Goal: Transaction & Acquisition: Purchase product/service

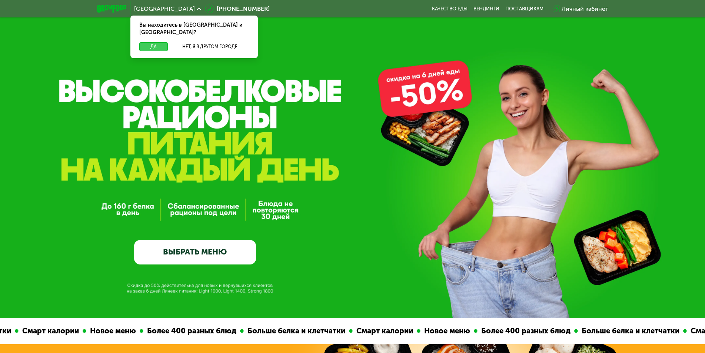
click at [159, 42] on button "Да" at bounding box center [153, 46] width 29 height 9
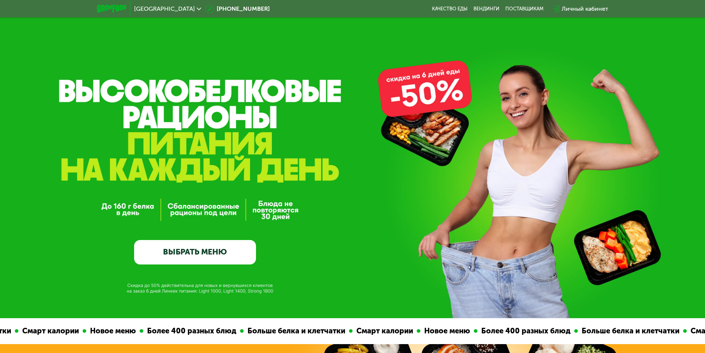
click at [223, 254] on link "ВЫБРАТЬ МЕНЮ" at bounding box center [195, 252] width 122 height 24
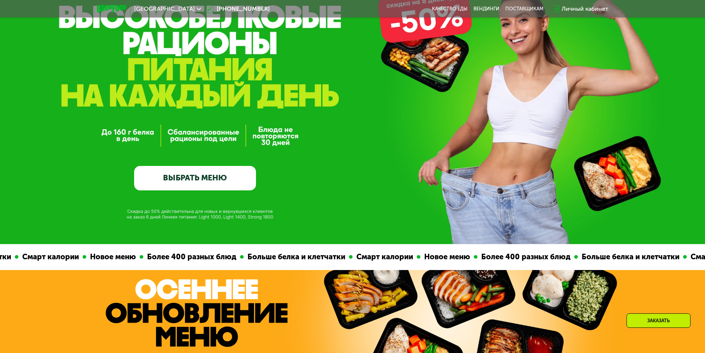
scroll to position [37, 0]
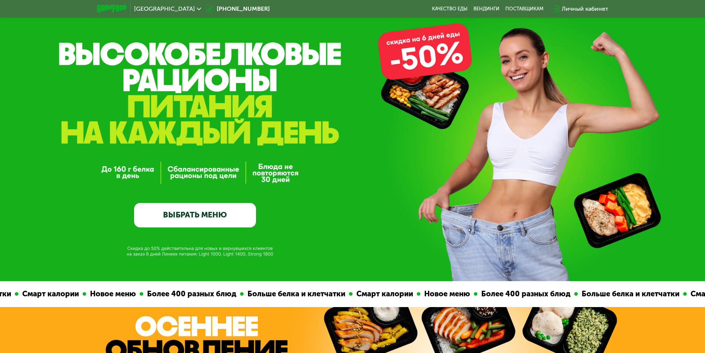
click at [200, 218] on link "ВЫБРАТЬ МЕНЮ" at bounding box center [195, 215] width 122 height 24
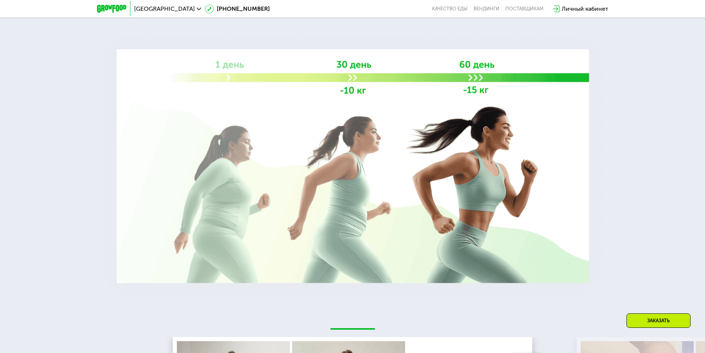
scroll to position [0, 0]
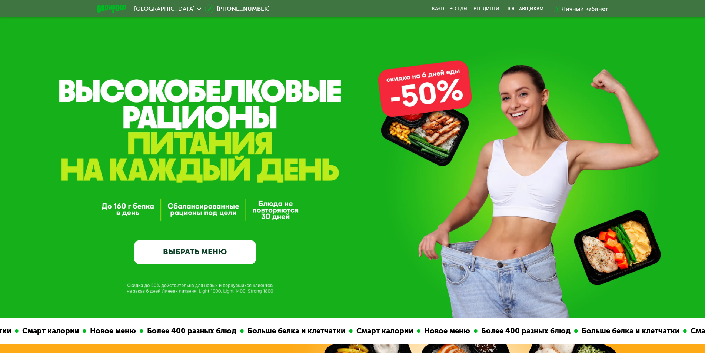
click at [202, 250] on link "ВЫБРАТЬ МЕНЮ" at bounding box center [195, 252] width 122 height 24
click at [168, 259] on link "ВЫБРАТЬ МЕНЮ" at bounding box center [195, 252] width 122 height 24
click at [201, 260] on link "ВЫБРАТЬ МЕНЮ" at bounding box center [195, 252] width 122 height 24
click at [205, 252] on link "ВЫБРАТЬ МЕНЮ" at bounding box center [195, 252] width 122 height 24
click at [185, 251] on link "ВЫБРАТЬ МЕНЮ" at bounding box center [195, 252] width 122 height 24
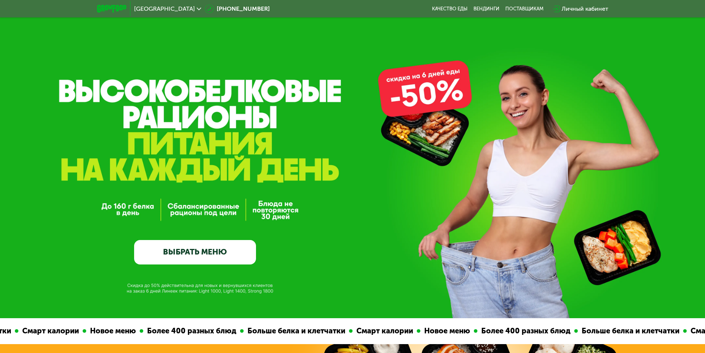
click at [209, 256] on link "ВЫБРАТЬ МЕНЮ" at bounding box center [195, 252] width 122 height 24
click at [453, 9] on link "Качество еды" at bounding box center [450, 9] width 36 height 6
click at [205, 252] on link "ВЫБРАТЬ МЕНЮ" at bounding box center [195, 252] width 122 height 24
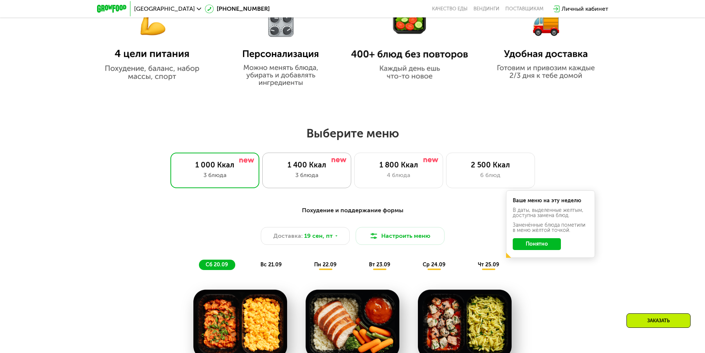
scroll to position [539, 0]
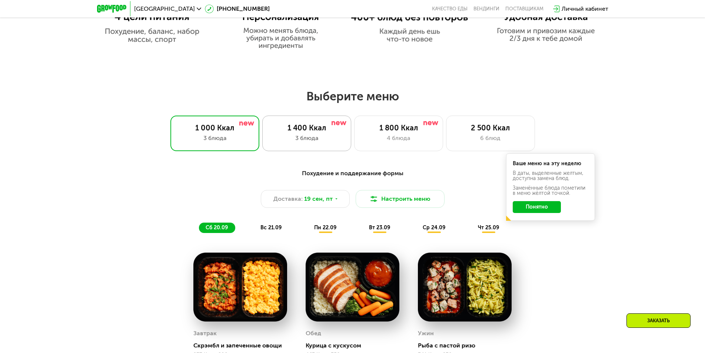
click at [315, 140] on div "3 блюда" at bounding box center [306, 138] width 73 height 9
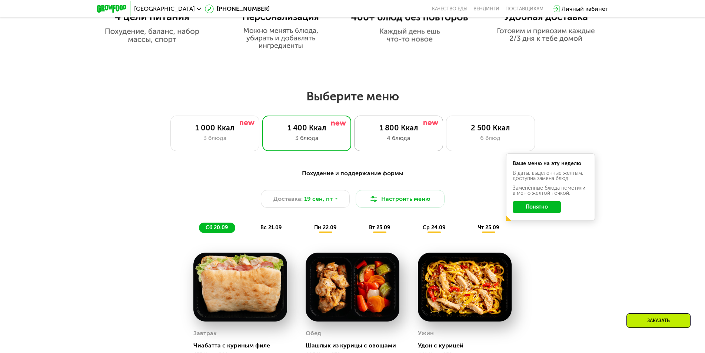
click at [395, 140] on div "4 блюда" at bounding box center [398, 138] width 73 height 9
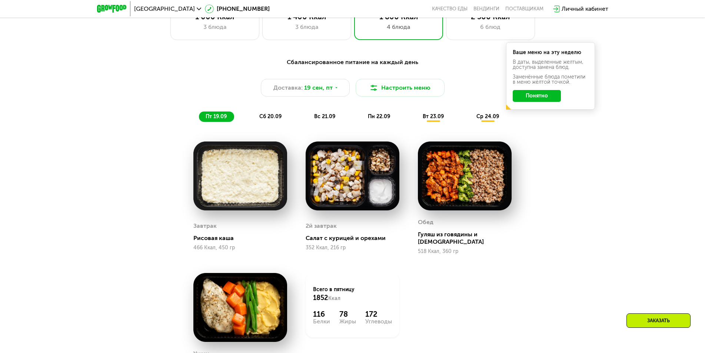
scroll to position [613, 0]
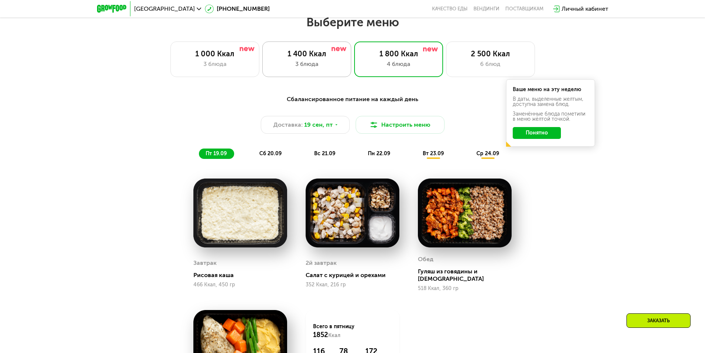
click at [311, 64] on div "3 блюда" at bounding box center [306, 64] width 73 height 9
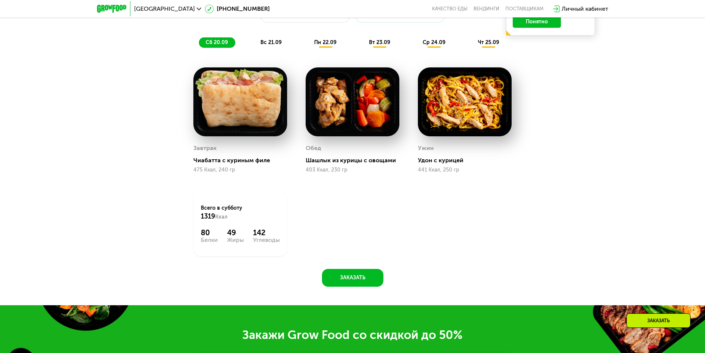
scroll to position [687, 0]
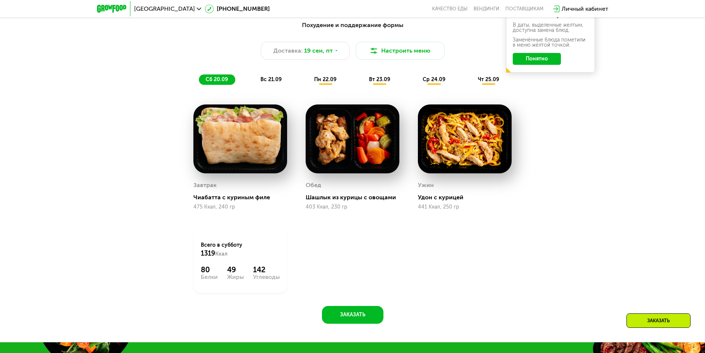
click at [268, 81] on span "вс 21.09" at bounding box center [270, 79] width 21 height 6
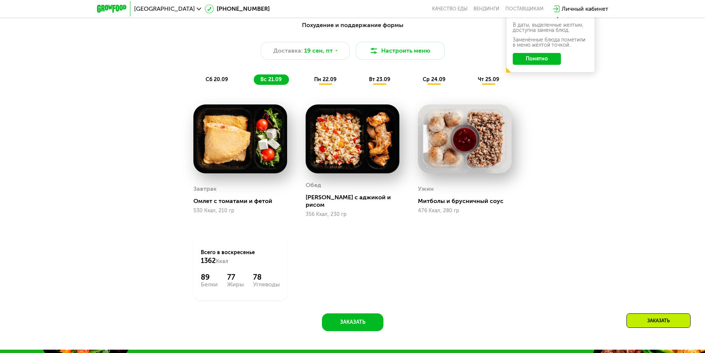
click at [331, 82] on span "пн 22.09" at bounding box center [325, 79] width 22 height 6
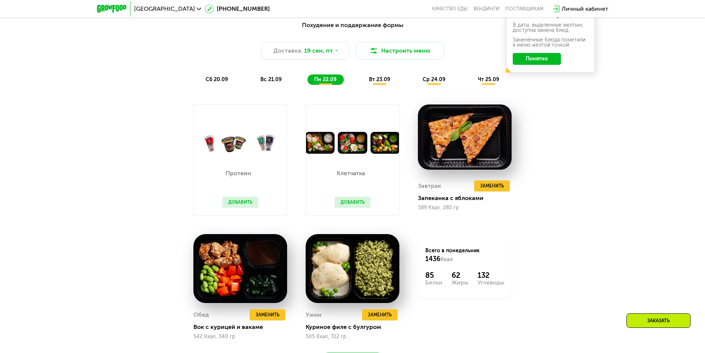
click at [378, 82] on span "вт 23.09" at bounding box center [379, 79] width 21 height 6
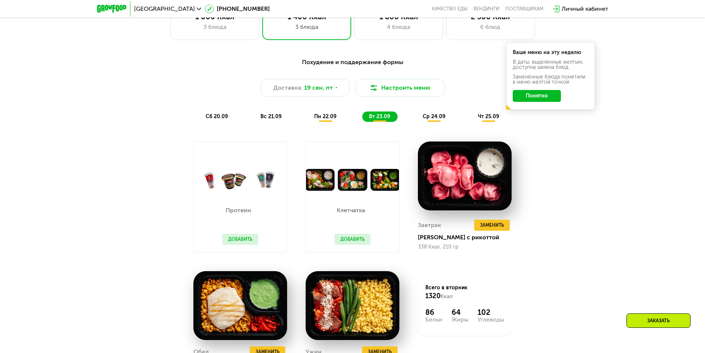
scroll to position [576, 0]
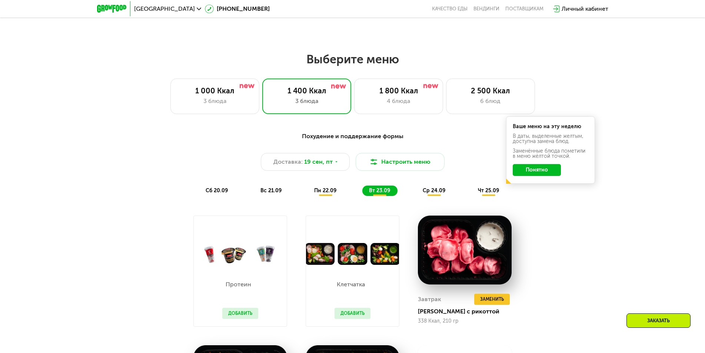
click at [430, 194] on span "ср 24.09" at bounding box center [434, 190] width 23 height 6
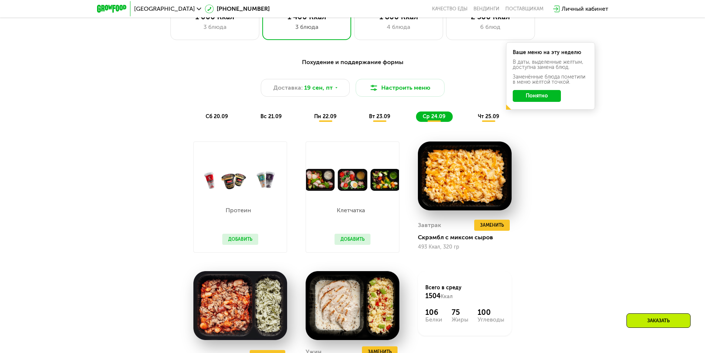
scroll to position [613, 0]
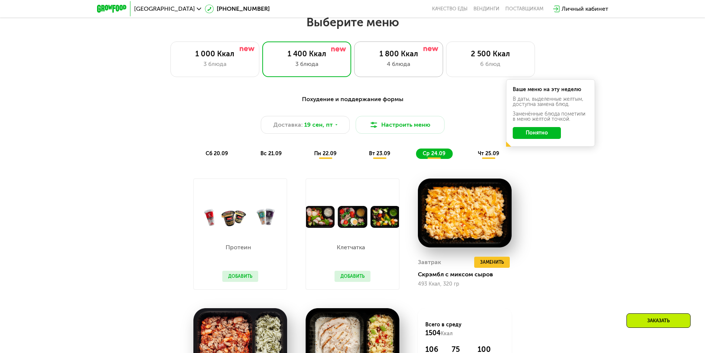
click at [398, 63] on div "4 блюда" at bounding box center [398, 64] width 73 height 9
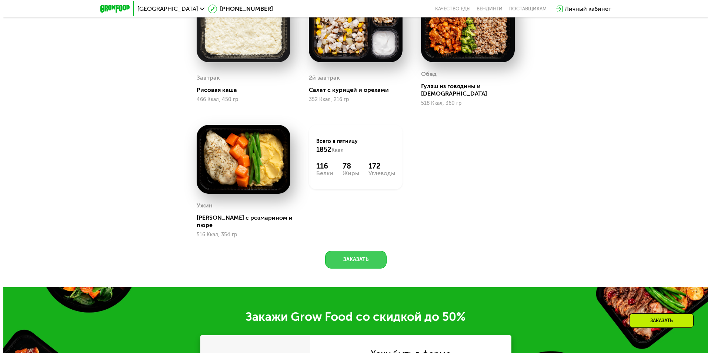
scroll to position [687, 0]
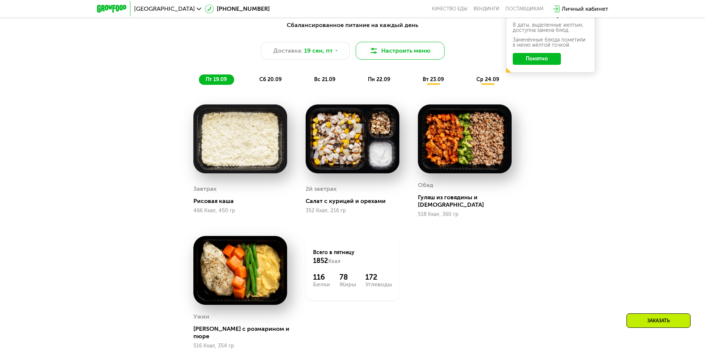
click at [402, 50] on button "Настроить меню" at bounding box center [400, 51] width 89 height 18
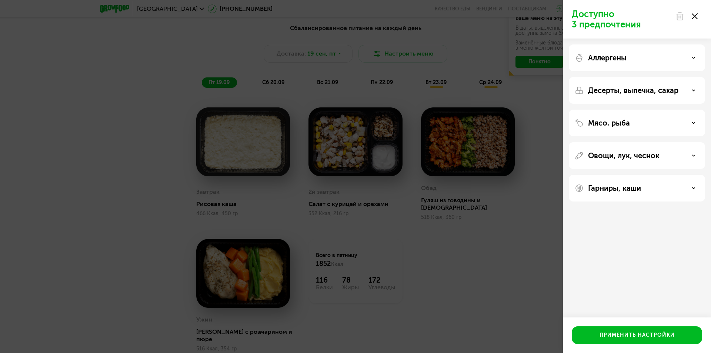
click at [655, 56] on div "Аллергены" at bounding box center [637, 57] width 124 height 9
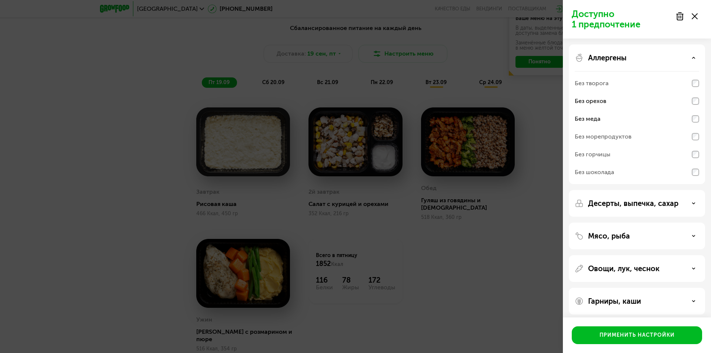
click at [667, 200] on p "Десерты, выпечка, сахар" at bounding box center [633, 203] width 90 height 9
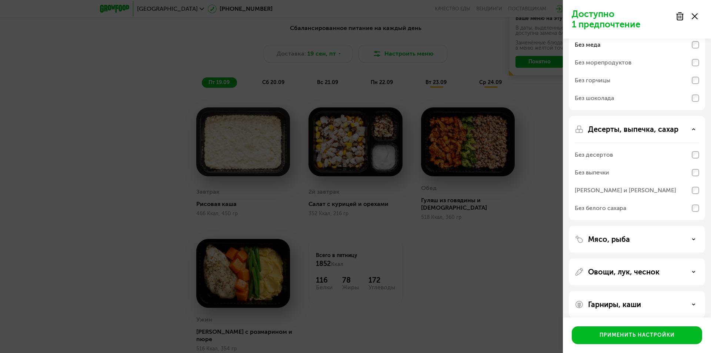
scroll to position [82, 0]
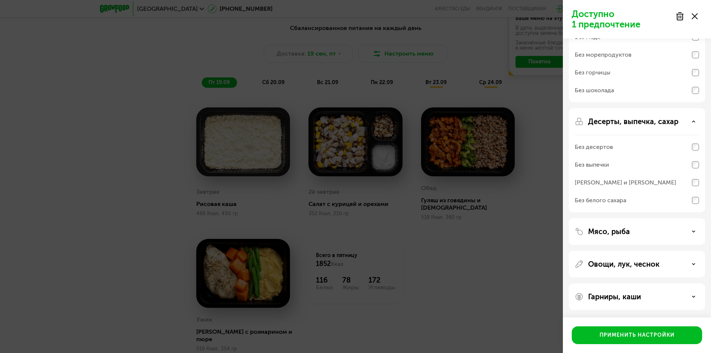
click at [644, 226] on div "Мясо, рыба" at bounding box center [637, 231] width 136 height 27
click at [627, 236] on p "Мясо, рыба" at bounding box center [609, 231] width 42 height 9
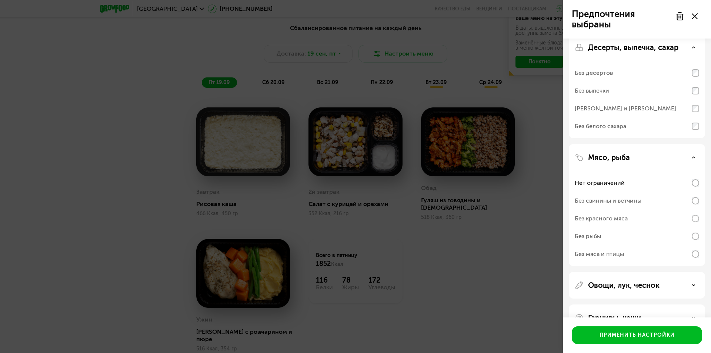
scroll to position [177, 0]
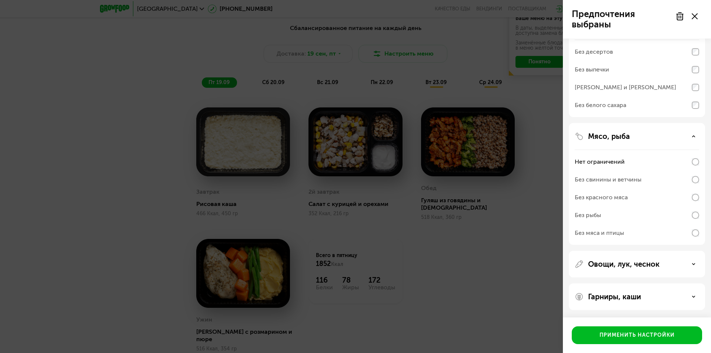
click at [627, 272] on div "Овощи, лук, чеснок" at bounding box center [637, 264] width 136 height 27
click at [627, 266] on p "Овощи, лук, чеснок" at bounding box center [623, 264] width 71 height 9
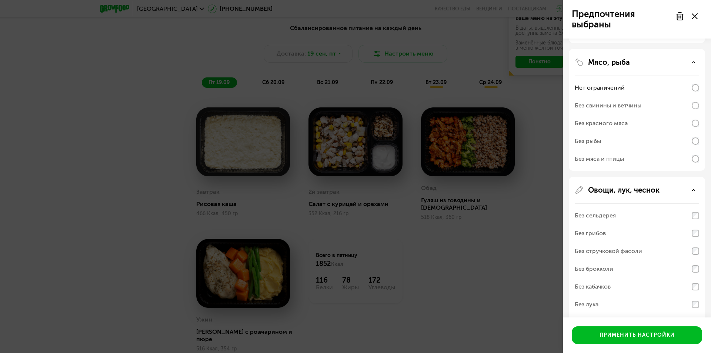
scroll to position [288, 0]
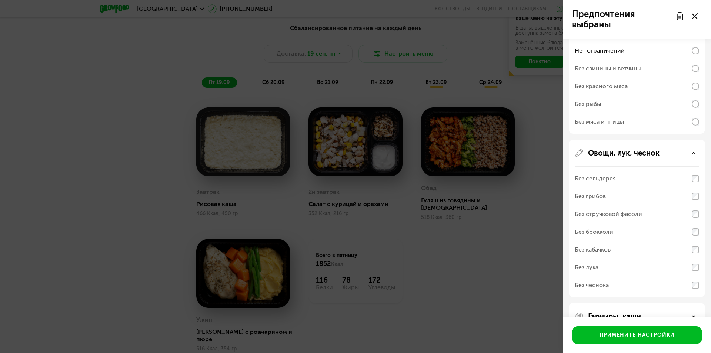
click at [683, 181] on div "Без сельдерея" at bounding box center [637, 179] width 124 height 18
click at [637, 181] on div "Без сельдерея" at bounding box center [637, 179] width 124 height 18
click at [698, 284] on div "Овощи, лук, чеснок Без сельдерея Без грибов Без стручковой фасоли Без брокколи …" at bounding box center [637, 218] width 136 height 157
drag, startPoint x: 639, startPoint y: 287, endPoint x: 630, endPoint y: 244, distance: 43.7
click at [639, 286] on div "Без чеснока" at bounding box center [637, 285] width 124 height 18
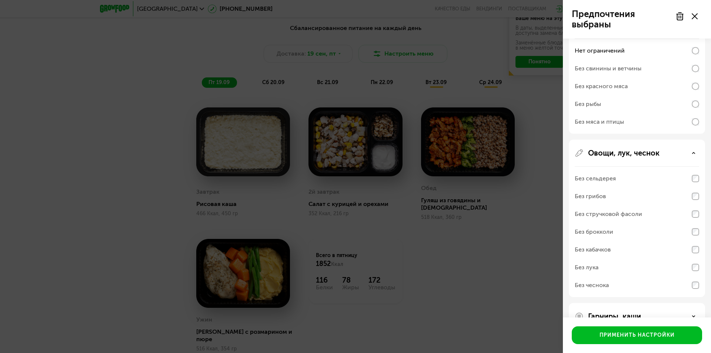
drag, startPoint x: 628, startPoint y: 241, endPoint x: 623, endPoint y: 229, distance: 12.3
click at [626, 236] on div "Без сельдерея Без грибов Без стручковой фасоли Без брокколи Без кабачков Без лу…" at bounding box center [637, 231] width 124 height 131
click at [622, 226] on div "Без брокколи" at bounding box center [637, 232] width 124 height 18
drag, startPoint x: 618, startPoint y: 239, endPoint x: 619, endPoint y: 259, distance: 19.3
click at [618, 240] on div "Без брокколи" at bounding box center [637, 232] width 124 height 18
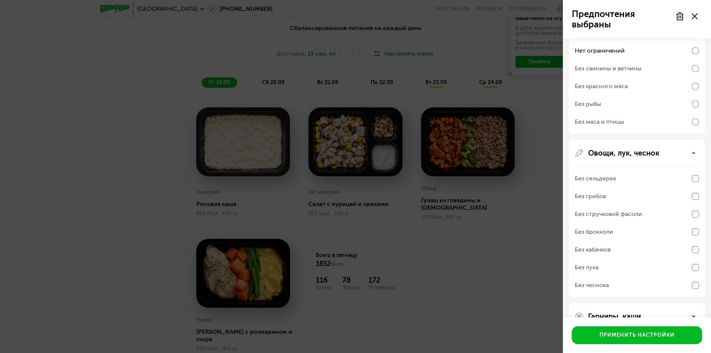
scroll to position [308, 0]
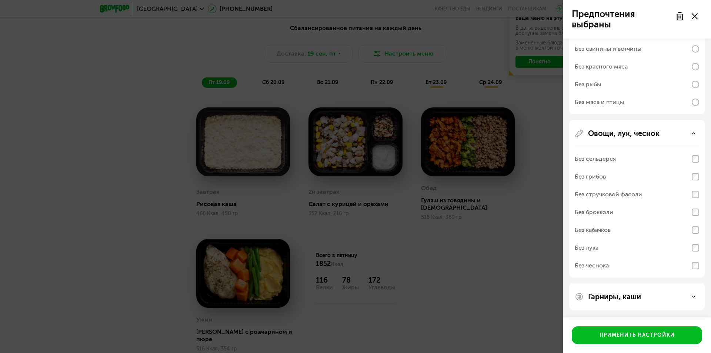
click at [649, 300] on div "Гарниры, каши" at bounding box center [637, 296] width 124 height 9
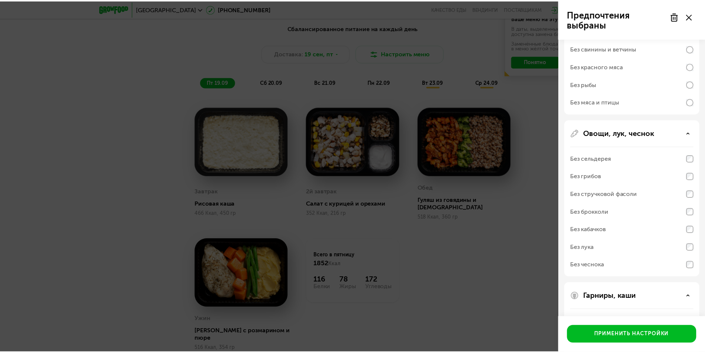
scroll to position [403, 0]
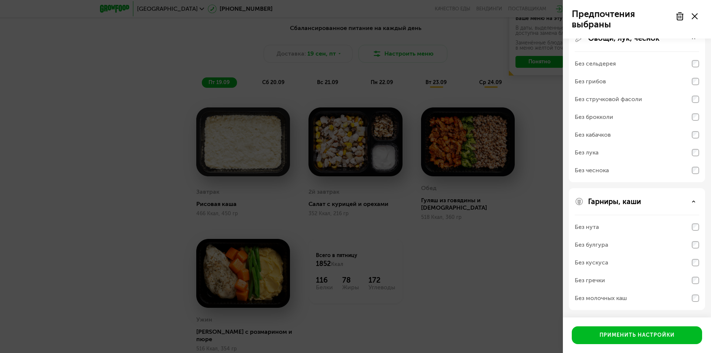
click at [686, 225] on div "Без нута" at bounding box center [637, 227] width 124 height 18
click at [651, 228] on div "Без нута" at bounding box center [637, 227] width 124 height 18
click at [642, 250] on div "Без булгура" at bounding box center [637, 245] width 124 height 18
click at [618, 241] on div "Без булгура" at bounding box center [637, 245] width 124 height 18
drag, startPoint x: 616, startPoint y: 265, endPoint x: 616, endPoint y: 271, distance: 5.9
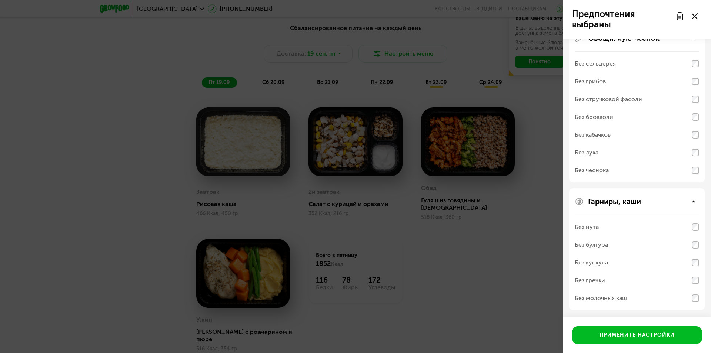
click at [616, 265] on div "Без кускуса" at bounding box center [637, 263] width 124 height 18
drag, startPoint x: 615, startPoint y: 283, endPoint x: 631, endPoint y: 279, distance: 16.8
click at [625, 280] on div "Без гречки" at bounding box center [637, 281] width 124 height 18
click at [660, 334] on div "Применить настройки" at bounding box center [637, 335] width 75 height 7
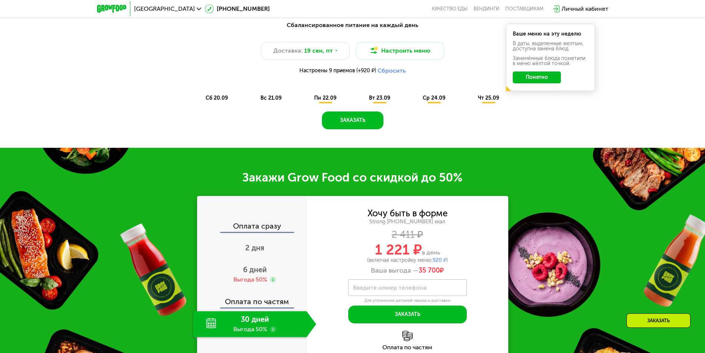
click at [550, 81] on button "Понятно" at bounding box center [537, 77] width 48 height 12
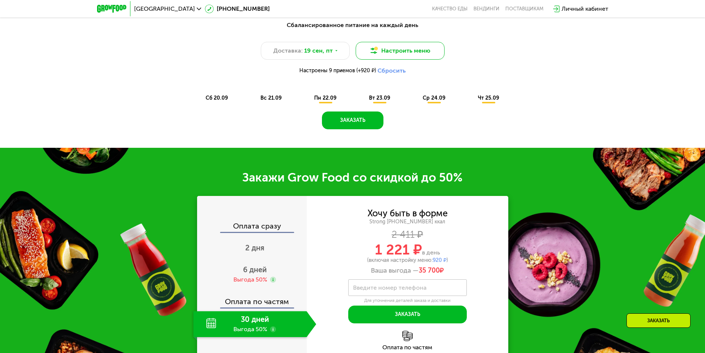
scroll to position [576, 0]
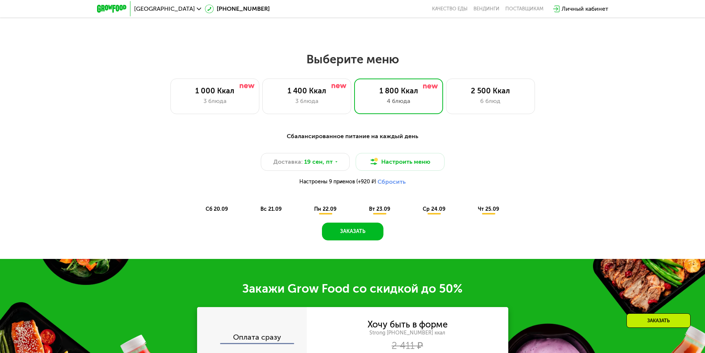
click at [322, 212] on span "пн 22.09" at bounding box center [325, 209] width 22 height 6
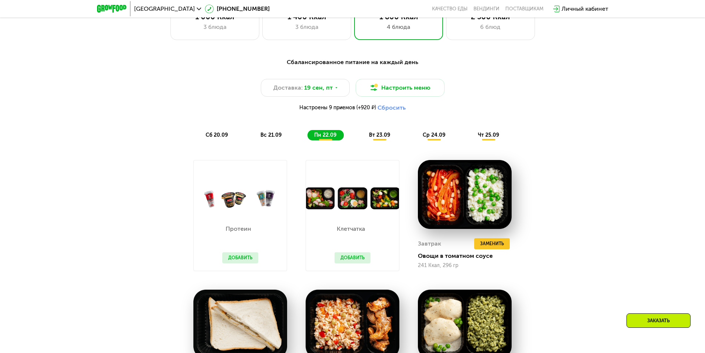
scroll to position [724, 0]
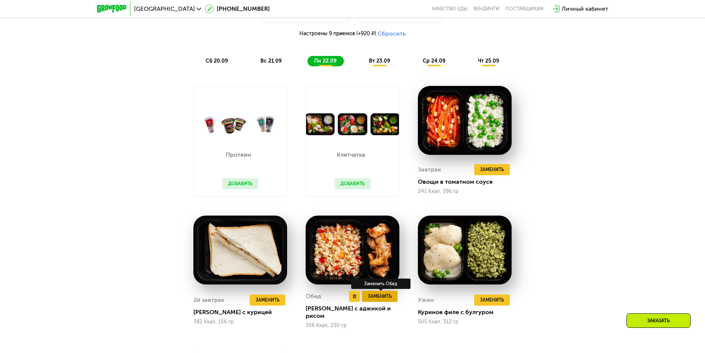
click at [370, 300] on span "Заменить" at bounding box center [380, 296] width 24 height 7
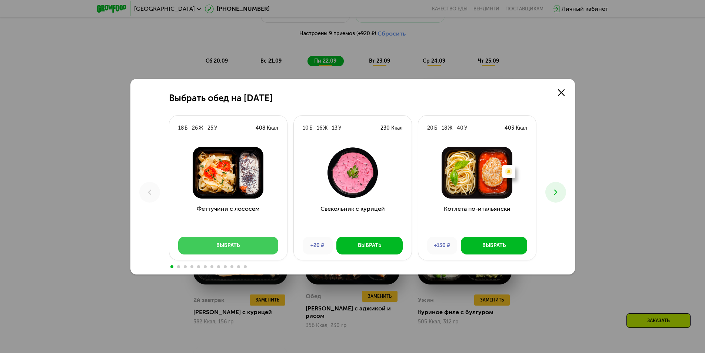
click at [253, 247] on button "Выбрать" at bounding box center [228, 246] width 100 height 18
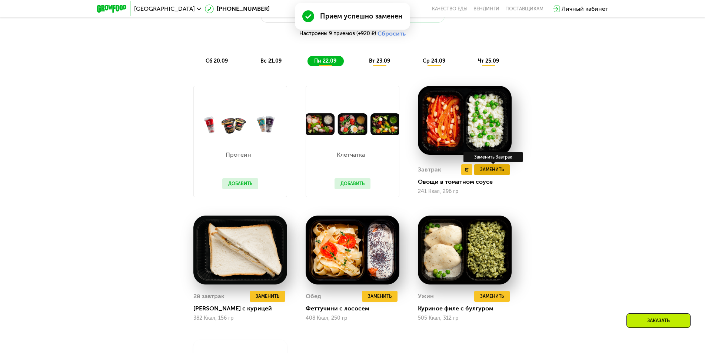
click at [492, 171] on span "Заменить" at bounding box center [492, 169] width 24 height 7
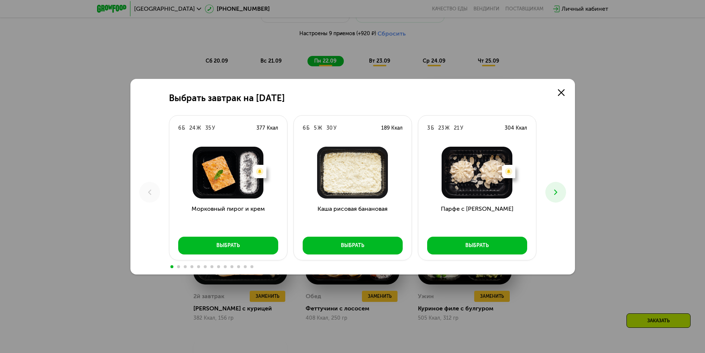
click at [555, 190] on icon at bounding box center [555, 192] width 9 height 9
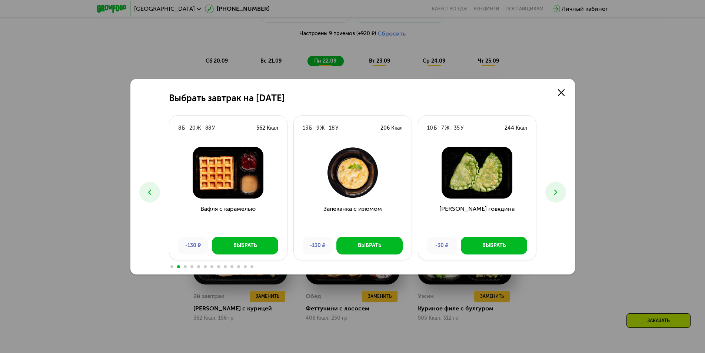
click at [555, 190] on icon at bounding box center [555, 192] width 9 height 9
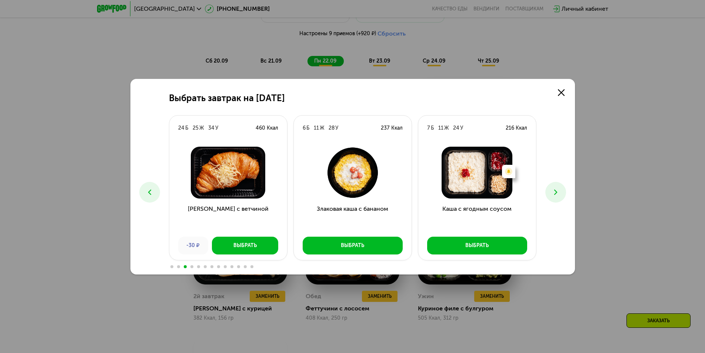
click at [555, 190] on icon at bounding box center [555, 192] width 9 height 9
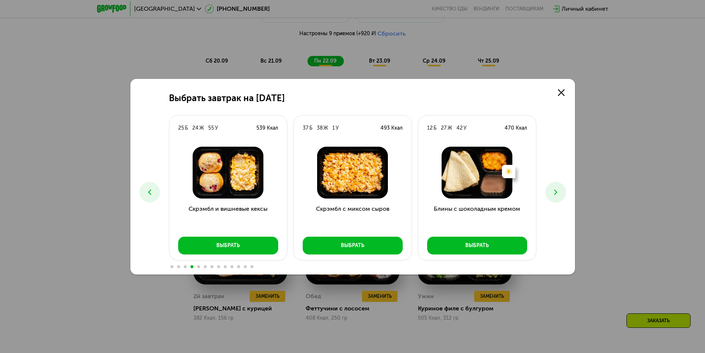
click at [555, 190] on icon at bounding box center [555, 192] width 9 height 9
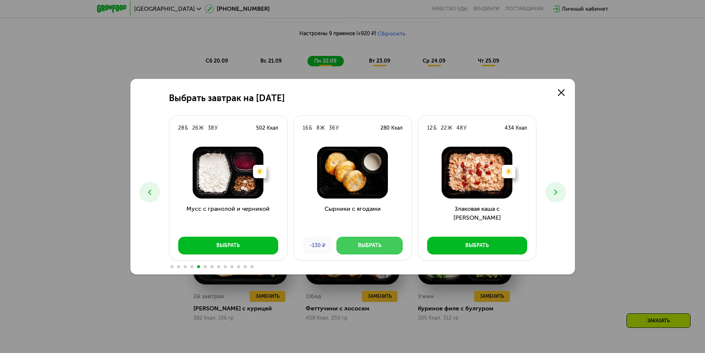
click at [363, 243] on div "Выбрать" at bounding box center [369, 245] width 23 height 7
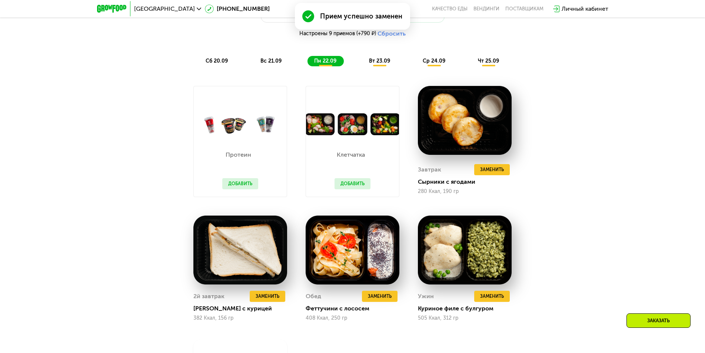
scroll to position [798, 0]
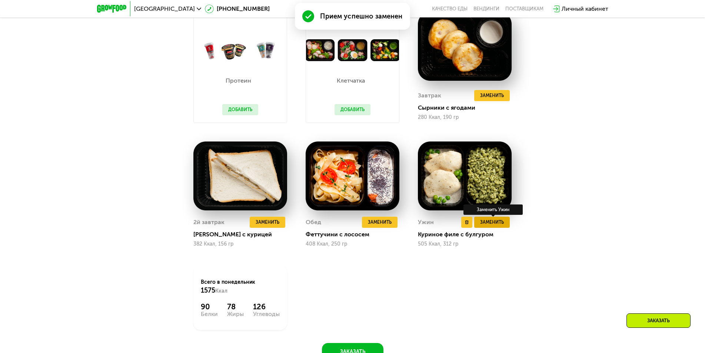
click at [488, 222] on span "Заменить" at bounding box center [492, 222] width 24 height 7
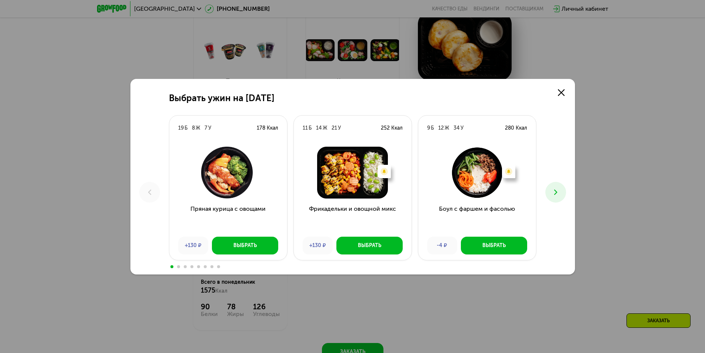
click at [552, 194] on icon at bounding box center [555, 192] width 9 height 9
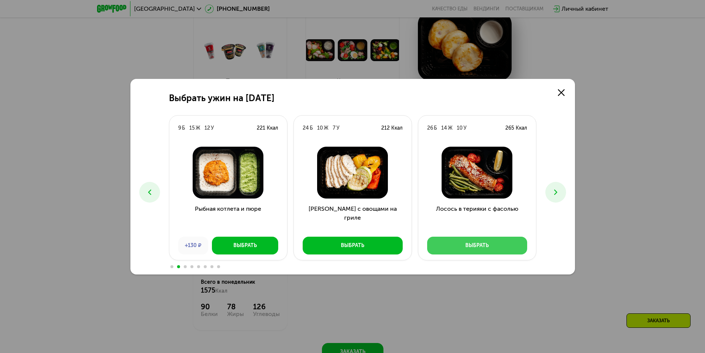
click at [481, 246] on div "Выбрать" at bounding box center [476, 245] width 23 height 7
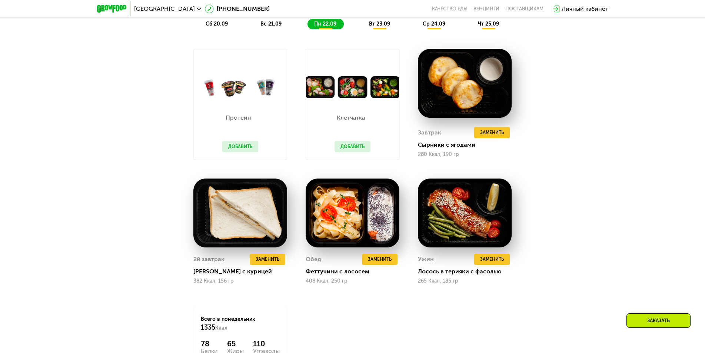
scroll to position [724, 0]
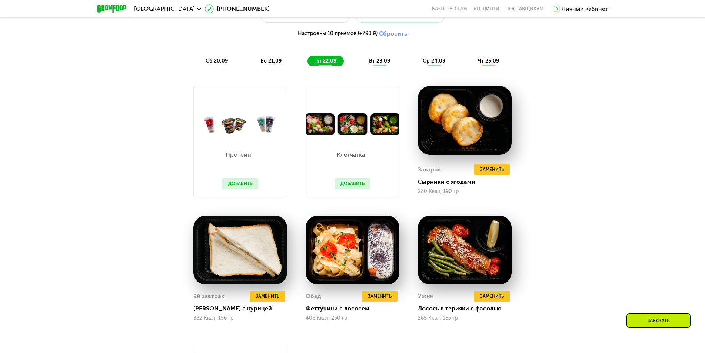
click at [377, 61] on span "вт 23.09" at bounding box center [379, 61] width 21 height 6
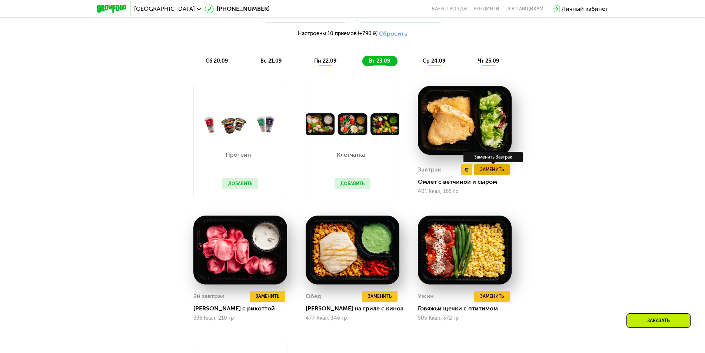
click at [495, 178] on div "Завтрак Удалить Завтрак Заменить Заменить Завтрак Омлет с ветчиной и сыром 401 …" at bounding box center [465, 179] width 94 height 36
click at [496, 173] on span "Заменить" at bounding box center [492, 169] width 24 height 7
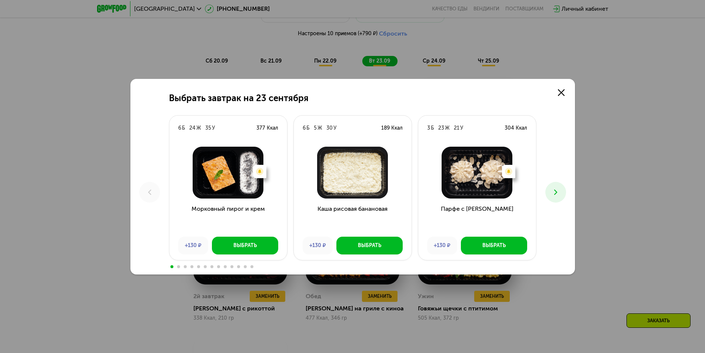
click at [558, 193] on icon at bounding box center [555, 192] width 9 height 9
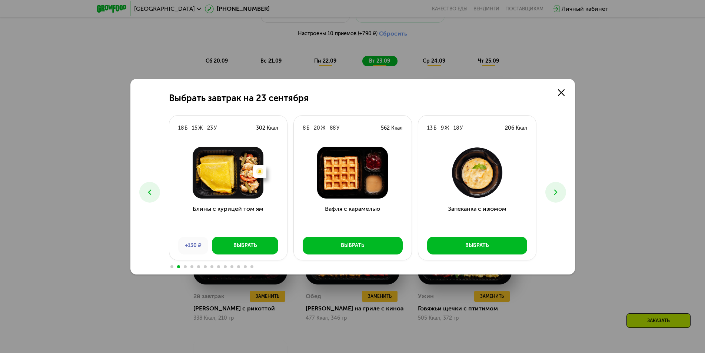
click at [558, 193] on icon at bounding box center [555, 192] width 9 height 9
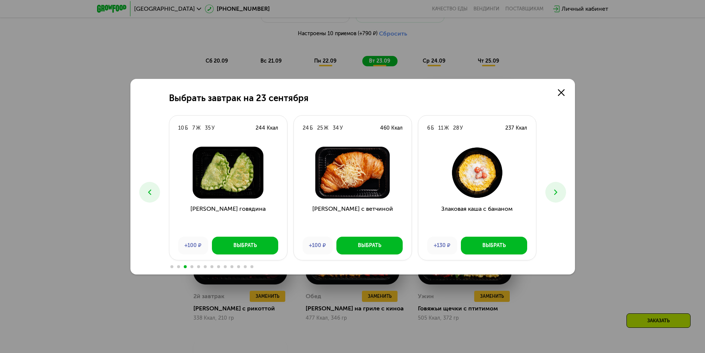
click at [558, 193] on icon at bounding box center [555, 192] width 9 height 9
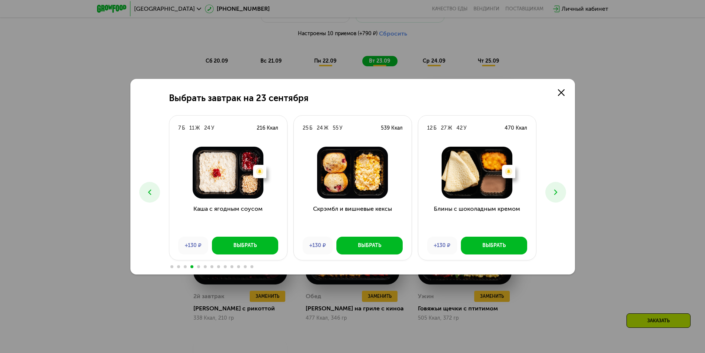
click at [558, 193] on icon at bounding box center [555, 192] width 9 height 9
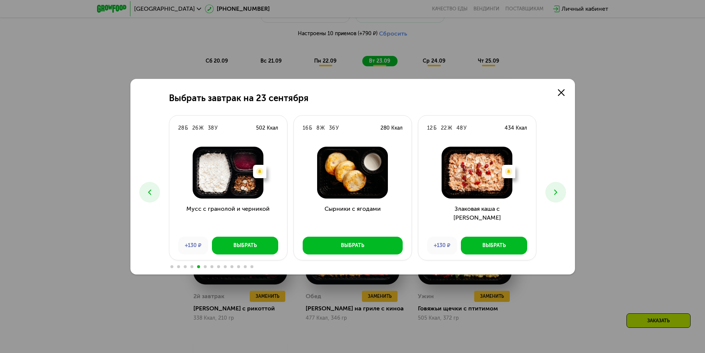
click at [558, 193] on icon at bounding box center [555, 192] width 9 height 9
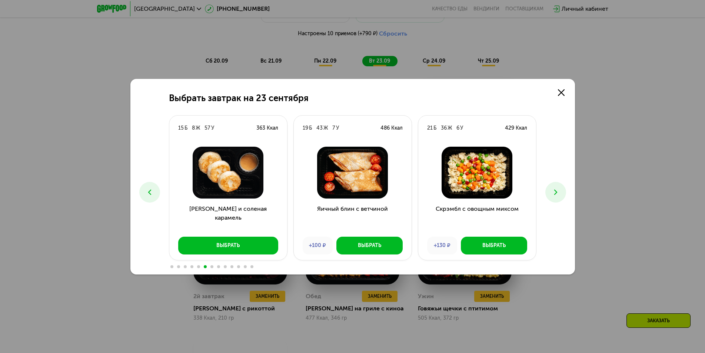
click at [558, 193] on icon at bounding box center [555, 192] width 9 height 9
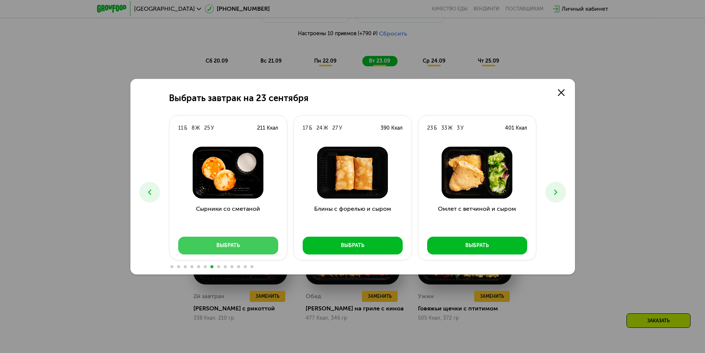
drag, startPoint x: 558, startPoint y: 193, endPoint x: 229, endPoint y: 240, distance: 331.9
click at [229, 240] on button "Выбрать" at bounding box center [228, 246] width 100 height 18
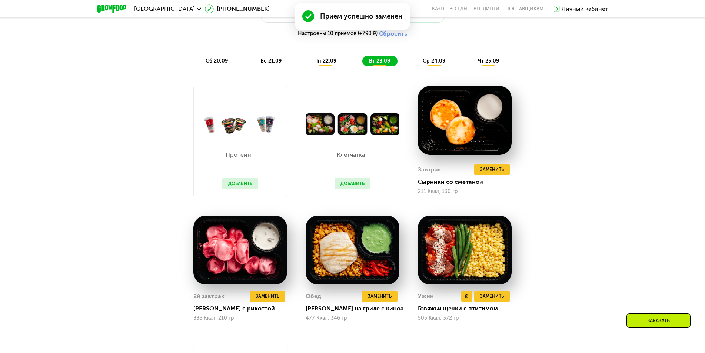
scroll to position [761, 0]
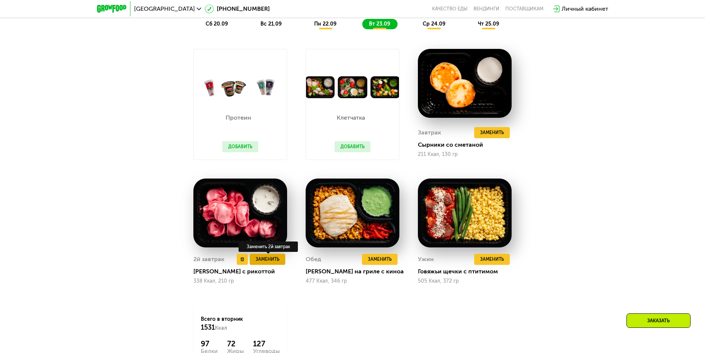
click at [269, 262] on span "Заменить" at bounding box center [268, 259] width 24 height 7
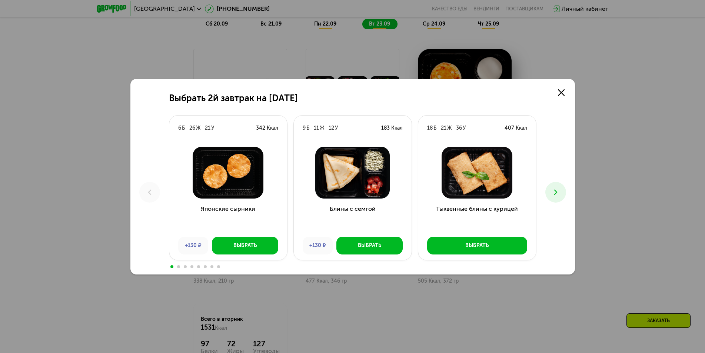
click at [562, 190] on button at bounding box center [555, 192] width 21 height 21
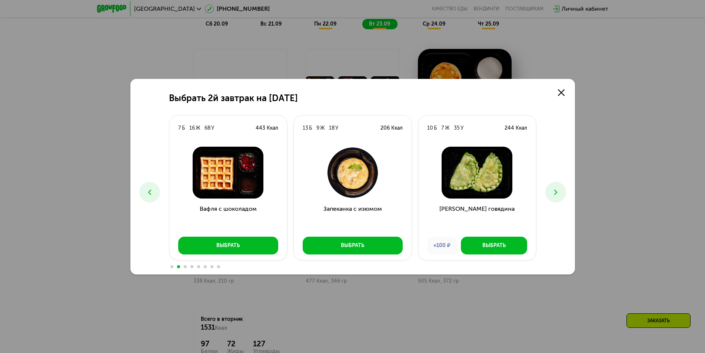
click at [562, 190] on button at bounding box center [555, 192] width 21 height 21
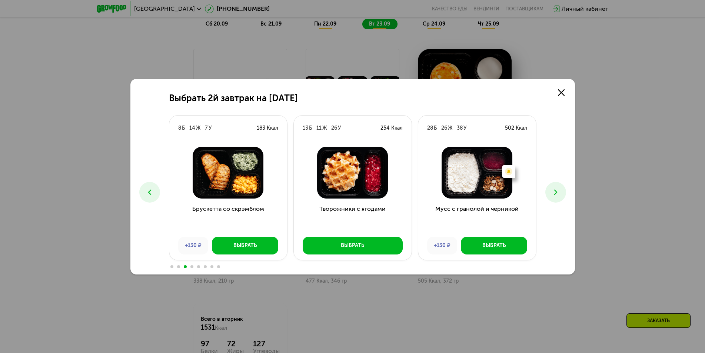
click at [562, 190] on button at bounding box center [555, 192] width 21 height 21
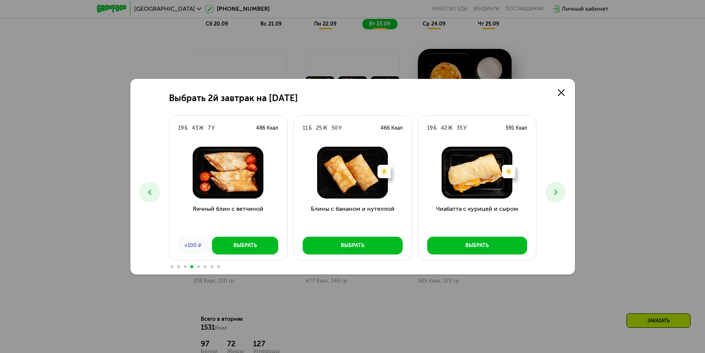
click at [562, 190] on button at bounding box center [555, 192] width 21 height 21
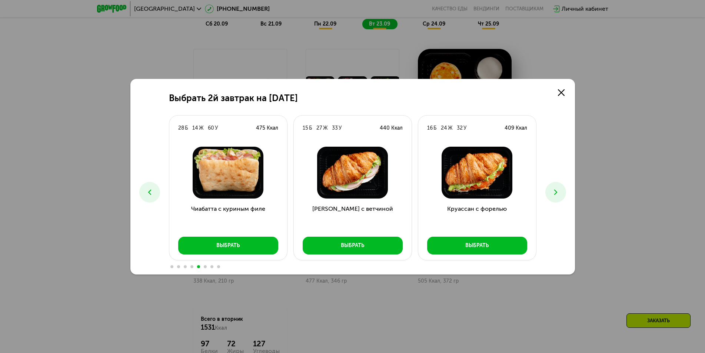
click at [562, 190] on button at bounding box center [555, 192] width 21 height 21
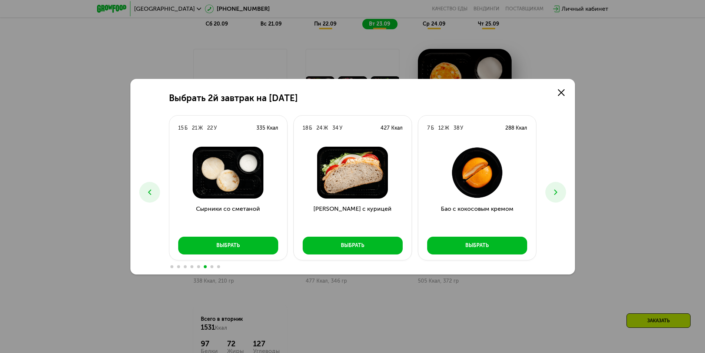
click at [562, 190] on button at bounding box center [555, 192] width 21 height 21
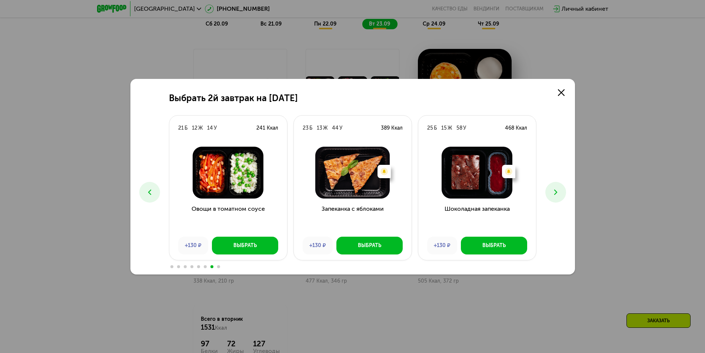
click at [562, 190] on button at bounding box center [555, 192] width 21 height 21
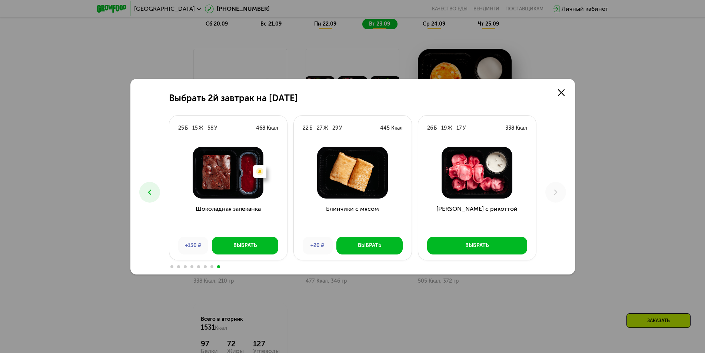
click at [146, 188] on icon at bounding box center [149, 192] width 9 height 9
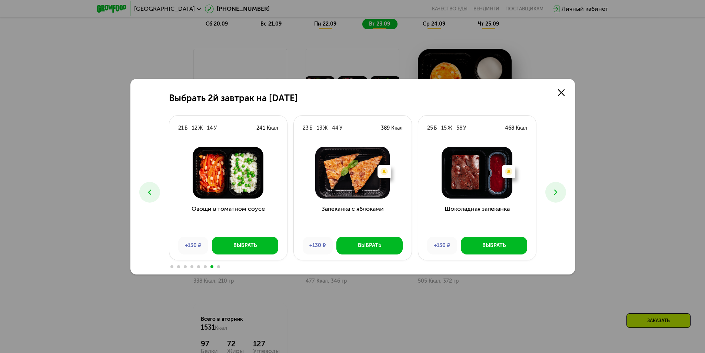
click at [146, 188] on icon at bounding box center [149, 192] width 9 height 9
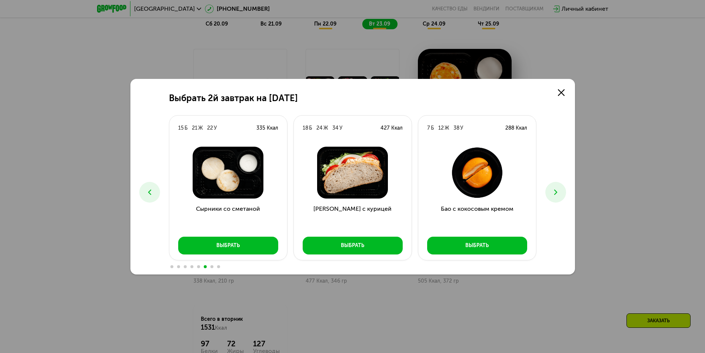
click at [146, 188] on icon at bounding box center [149, 192] width 9 height 9
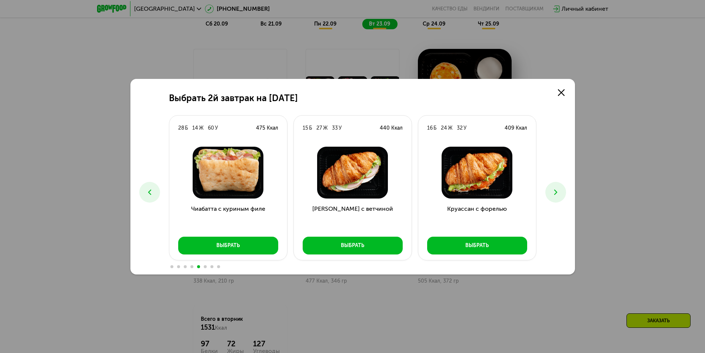
click at [559, 188] on icon at bounding box center [555, 192] width 9 height 9
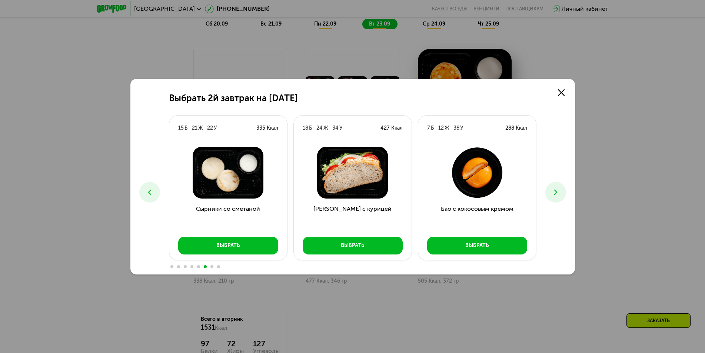
click at [149, 192] on use at bounding box center [149, 191] width 3 height 5
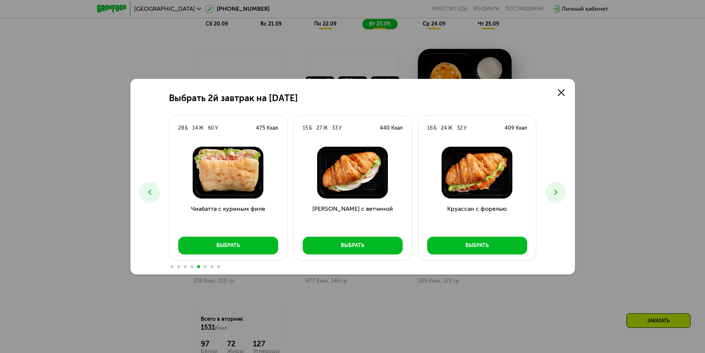
click at [149, 192] on use at bounding box center [149, 191] width 3 height 5
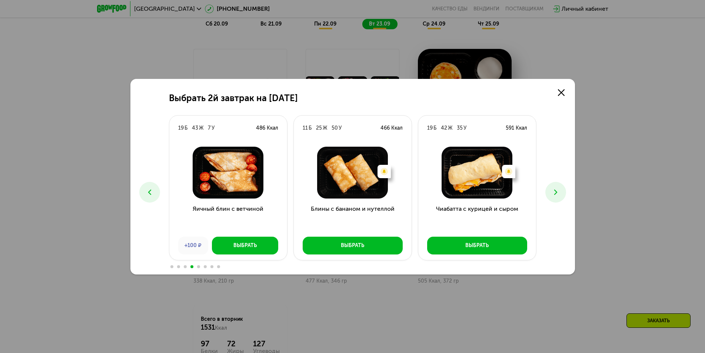
click at [149, 192] on use at bounding box center [149, 191] width 3 height 5
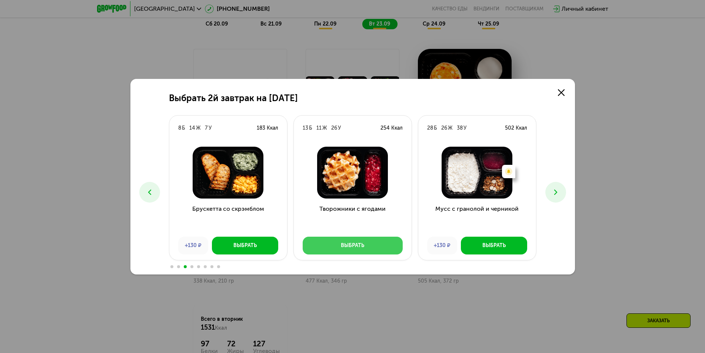
click at [361, 244] on div "Выбрать" at bounding box center [352, 245] width 23 height 7
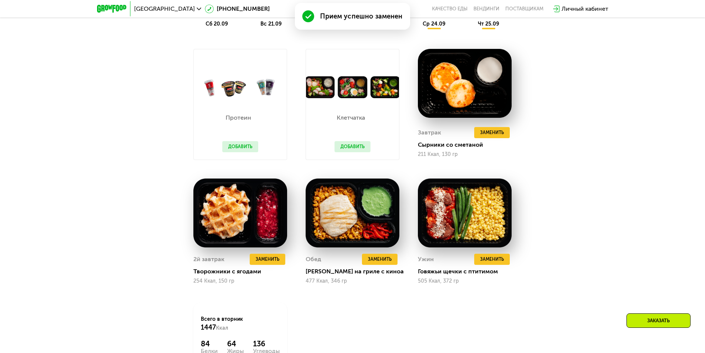
scroll to position [835, 0]
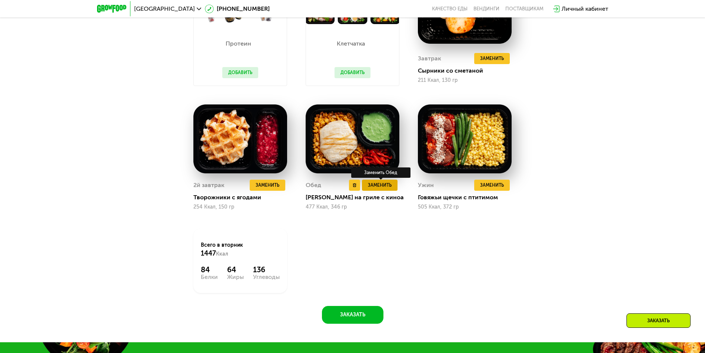
click at [385, 184] on button "Заменить" at bounding box center [380, 185] width 36 height 11
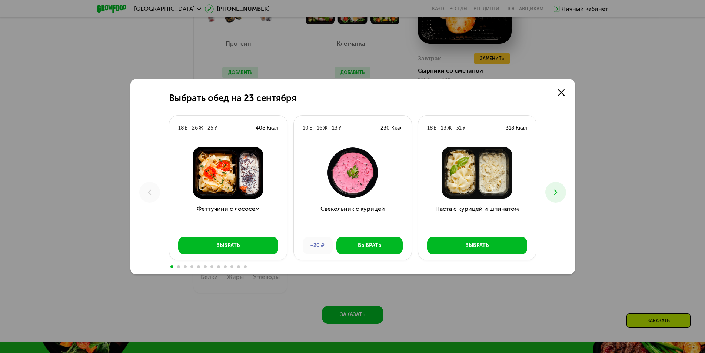
click at [549, 190] on button at bounding box center [555, 192] width 21 height 21
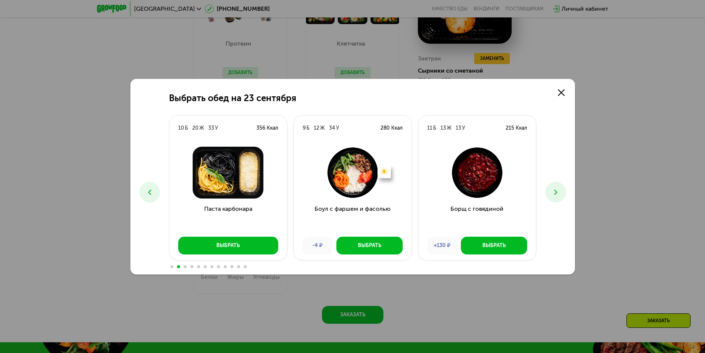
click at [550, 190] on button at bounding box center [555, 192] width 21 height 21
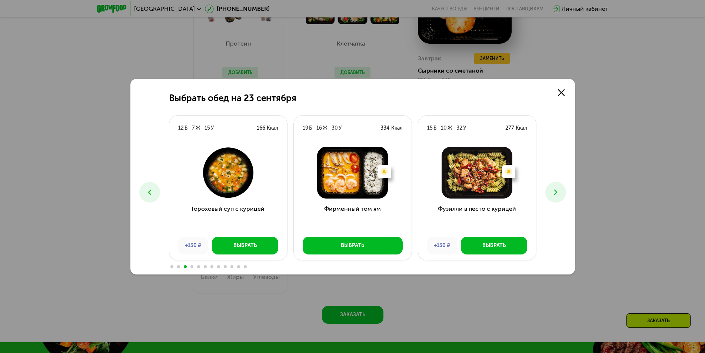
click at [550, 190] on button at bounding box center [555, 192] width 21 height 21
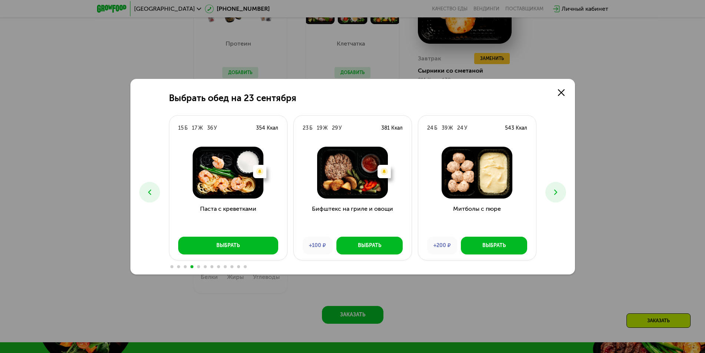
click at [550, 190] on button at bounding box center [555, 192] width 21 height 21
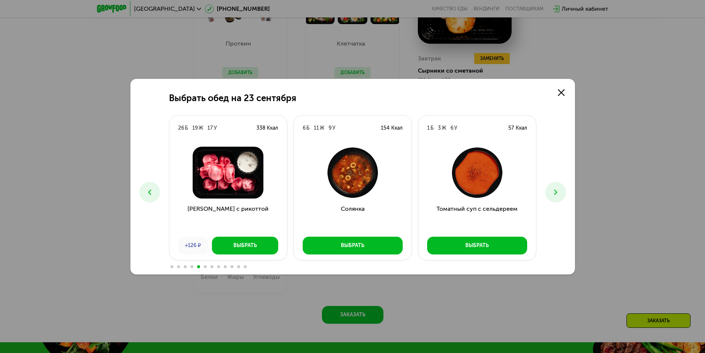
click at [550, 190] on button at bounding box center [555, 192] width 21 height 21
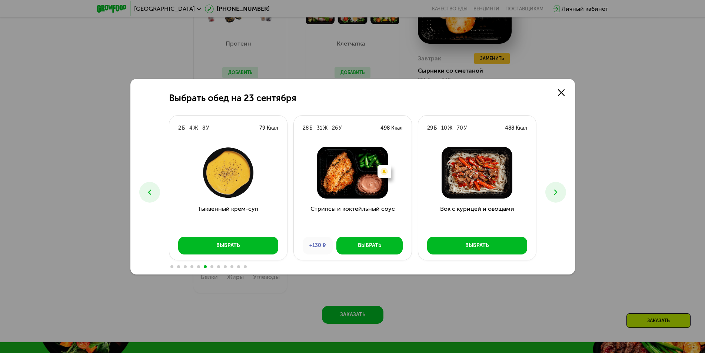
click at [550, 190] on button at bounding box center [555, 192] width 21 height 21
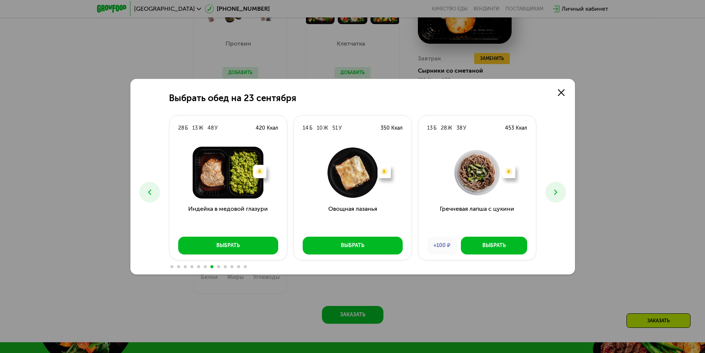
drag, startPoint x: 550, startPoint y: 190, endPoint x: 548, endPoint y: 184, distance: 6.2
click at [548, 184] on div "Выбрать обед на 23 сентября 18 Б 26 Ж 25 У 408 Ккал Феттучини с лососем Выбрать…" at bounding box center [352, 177] width 445 height 196
click at [549, 186] on button at bounding box center [555, 192] width 21 height 21
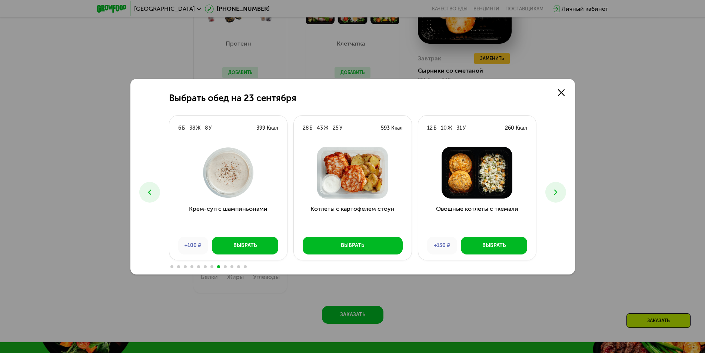
click at [552, 189] on icon at bounding box center [555, 192] width 9 height 9
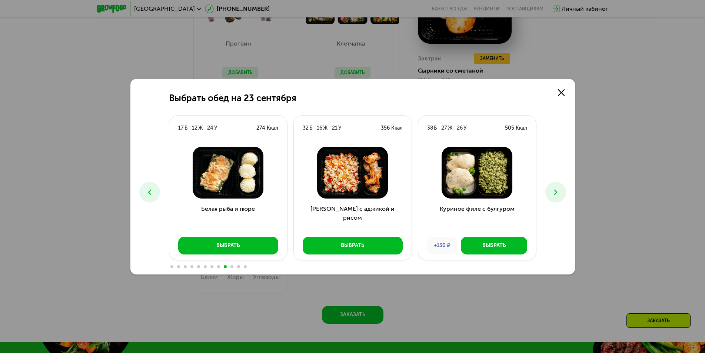
click at [552, 191] on icon at bounding box center [555, 192] width 9 height 9
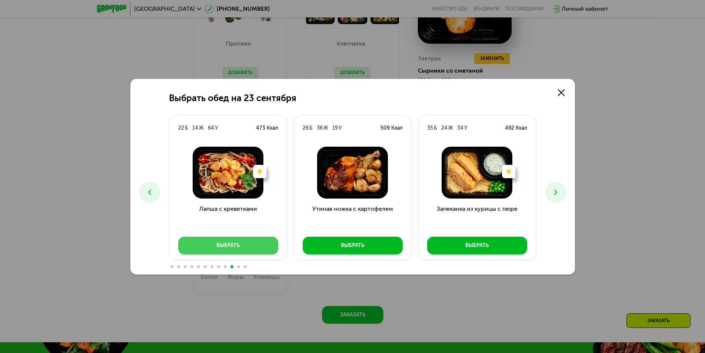
click at [265, 243] on button "Выбрать" at bounding box center [228, 246] width 100 height 18
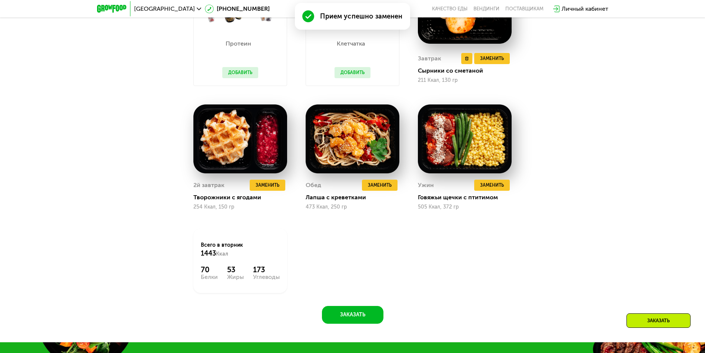
scroll to position [687, 0]
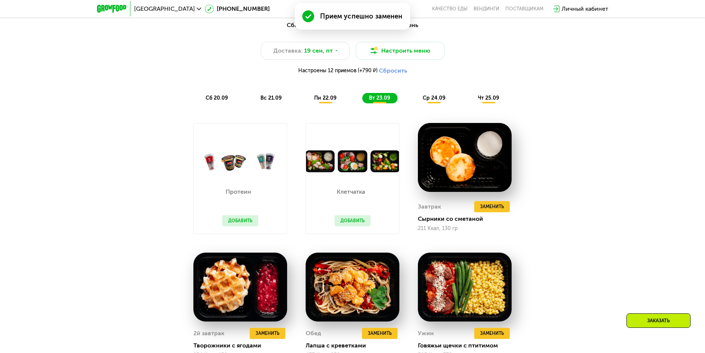
click at [434, 101] on span "ср 24.09" at bounding box center [434, 98] width 23 height 6
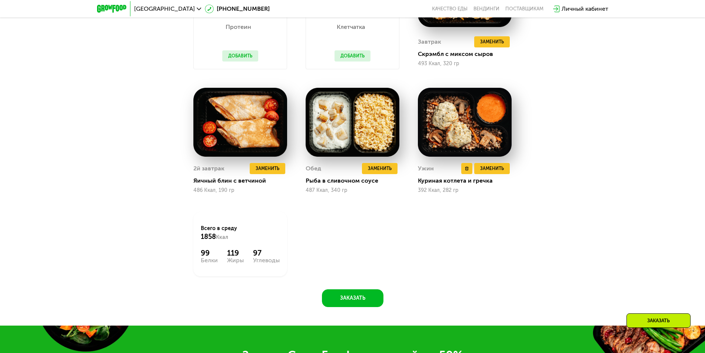
scroll to position [667, 0]
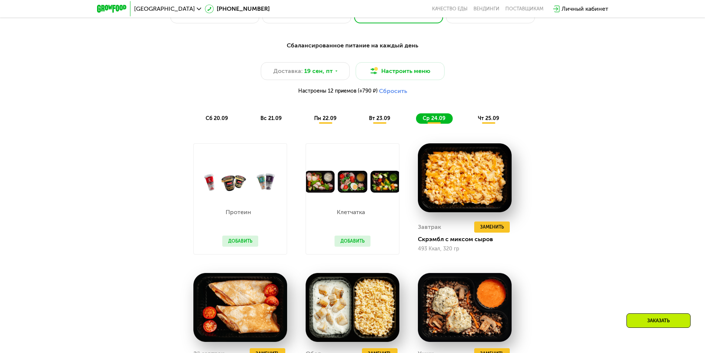
click at [386, 122] on span "вт 23.09" at bounding box center [379, 118] width 21 height 6
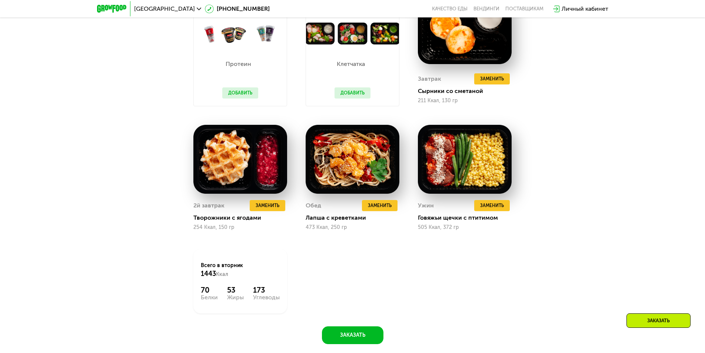
scroll to position [741, 0]
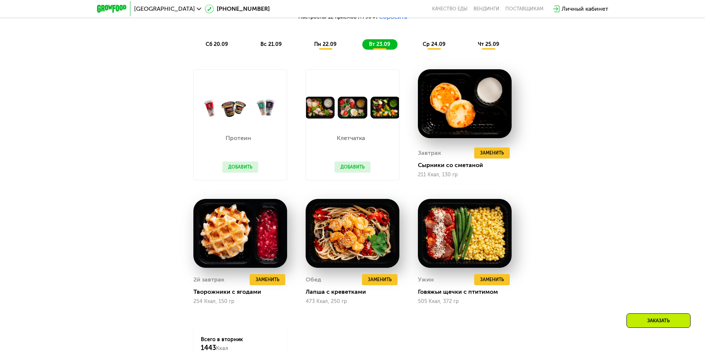
click at [329, 47] on span "пн 22.09" at bounding box center [325, 44] width 22 height 6
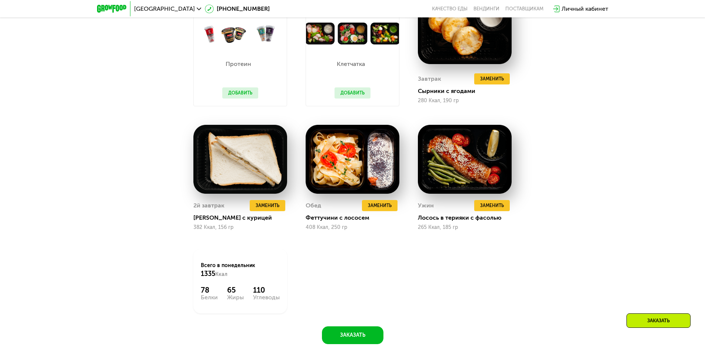
scroll to position [704, 0]
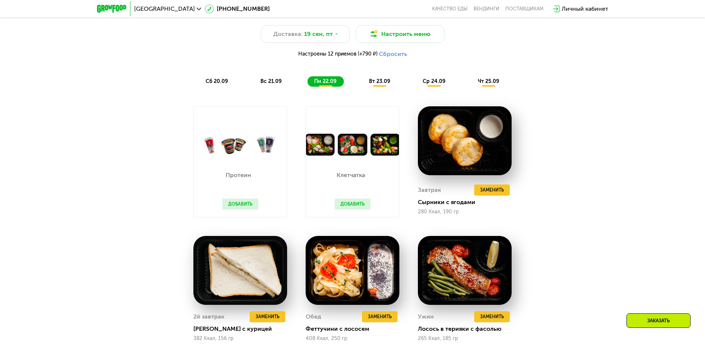
click at [283, 77] on div "Сбалансированное питание на каждый день Доставка: 19 сен, пт Настроить меню Нас…" at bounding box center [352, 45] width 439 height 83
click at [275, 84] on span "вс 21.09" at bounding box center [270, 81] width 21 height 6
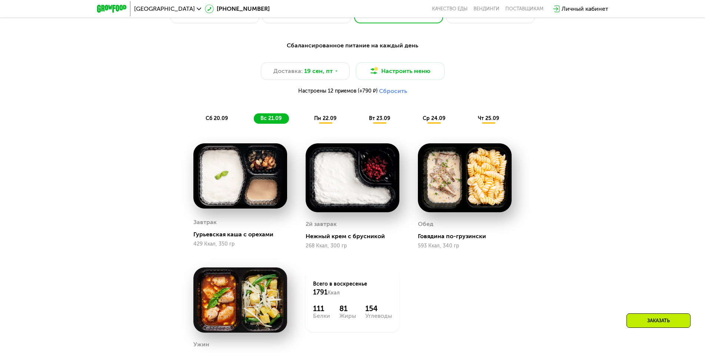
scroll to position [630, 0]
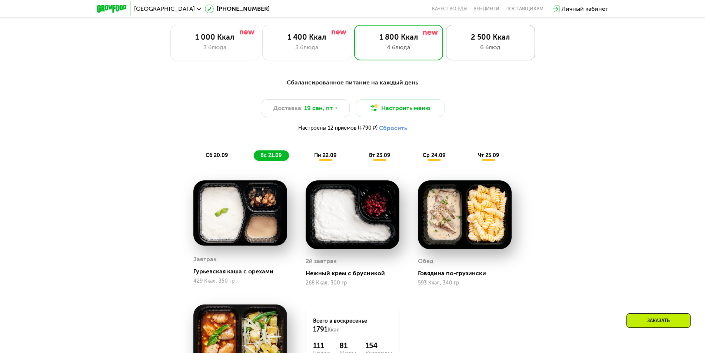
click at [490, 52] on div "6 блюд" at bounding box center [490, 47] width 73 height 9
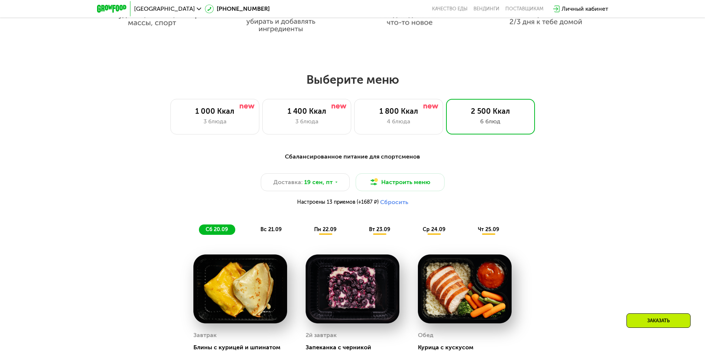
scroll to position [519, 0]
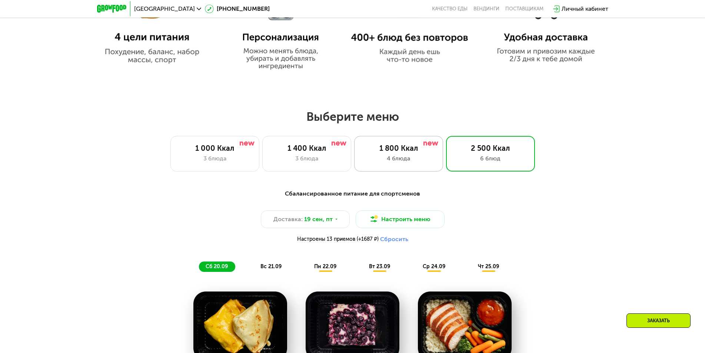
click at [390, 163] on div "4 блюда" at bounding box center [398, 158] width 73 height 9
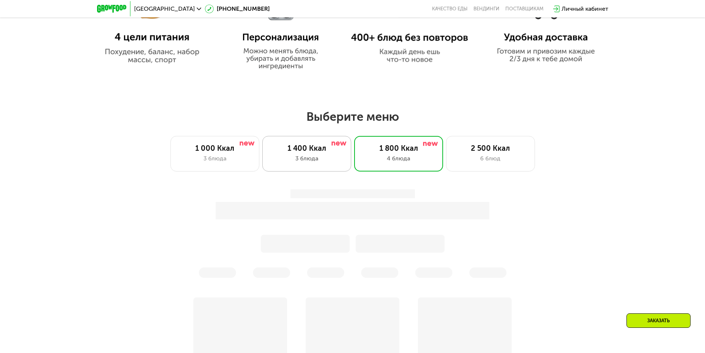
click at [319, 162] on div "3 блюда" at bounding box center [306, 158] width 73 height 9
click at [413, 162] on div "4 блюда" at bounding box center [398, 158] width 73 height 9
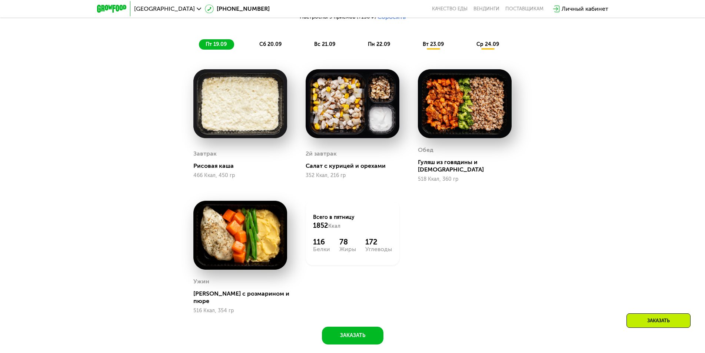
scroll to position [667, 0]
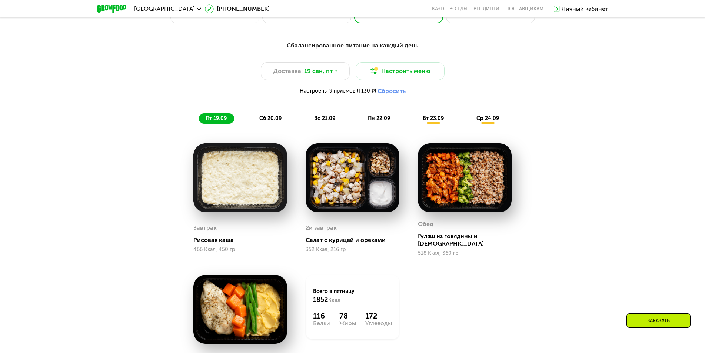
click at [496, 117] on div "ср 24.09" at bounding box center [488, 118] width 37 height 10
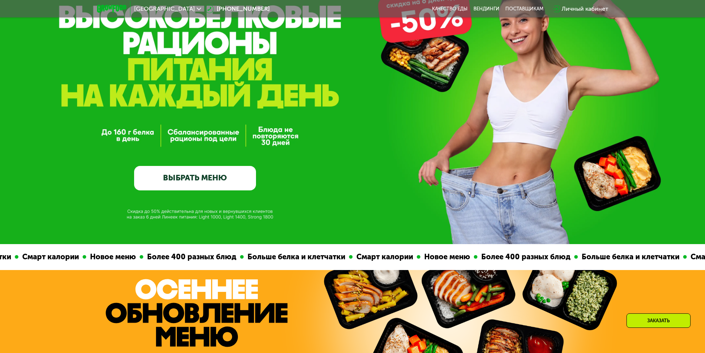
scroll to position [0, 0]
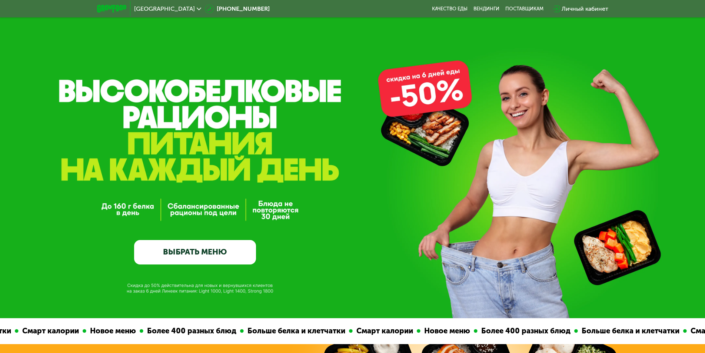
click at [208, 253] on link "ВЫБРАТЬ МЕНЮ" at bounding box center [195, 252] width 122 height 24
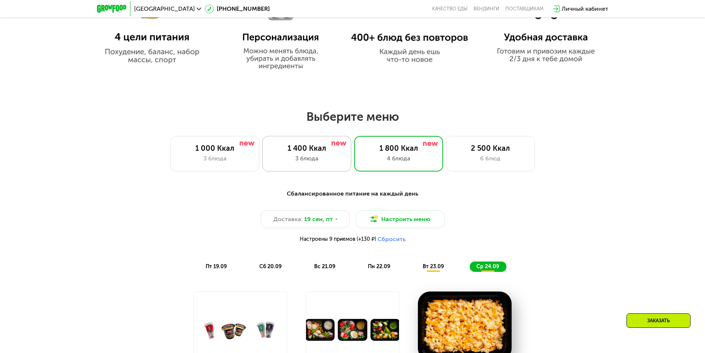
scroll to position [630, 0]
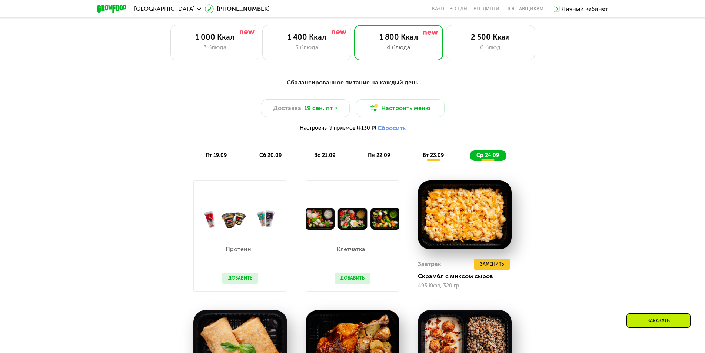
click at [225, 280] on button "Добавить" at bounding box center [240, 278] width 36 height 11
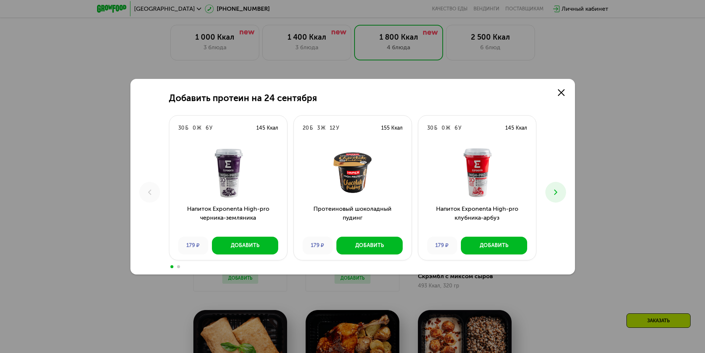
click at [562, 192] on button at bounding box center [555, 192] width 21 height 21
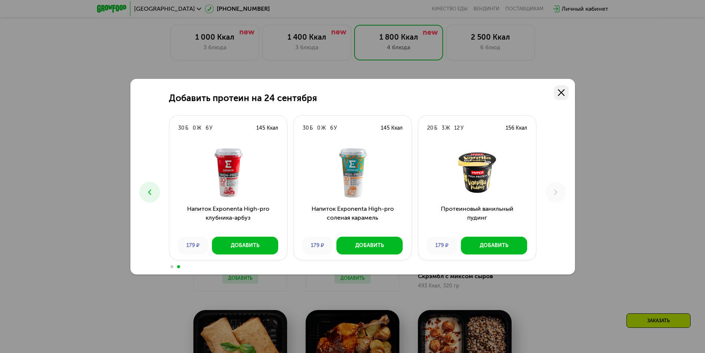
click at [560, 93] on use at bounding box center [561, 92] width 7 height 7
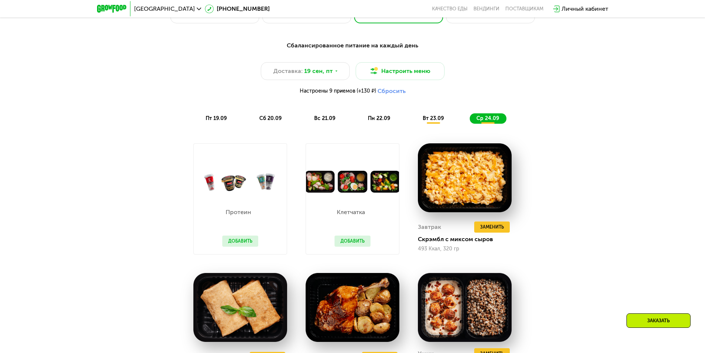
scroll to position [593, 0]
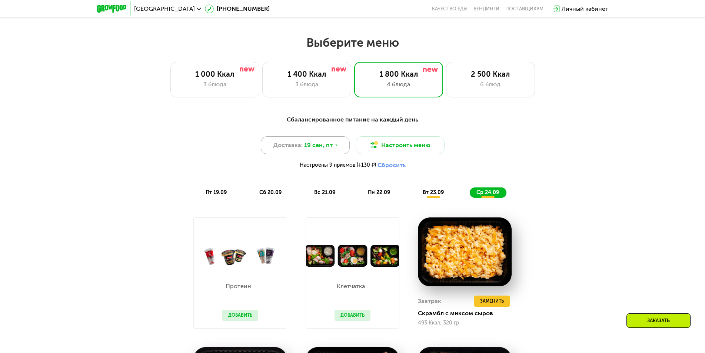
click at [333, 153] on div "Доставка: 19 сен, пт" at bounding box center [305, 145] width 89 height 18
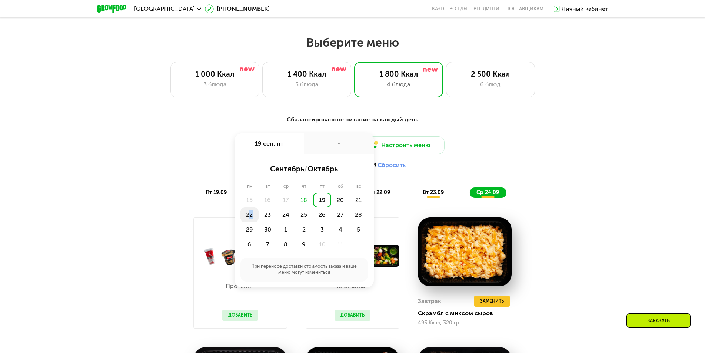
click at [251, 219] on div "22" at bounding box center [249, 214] width 18 height 15
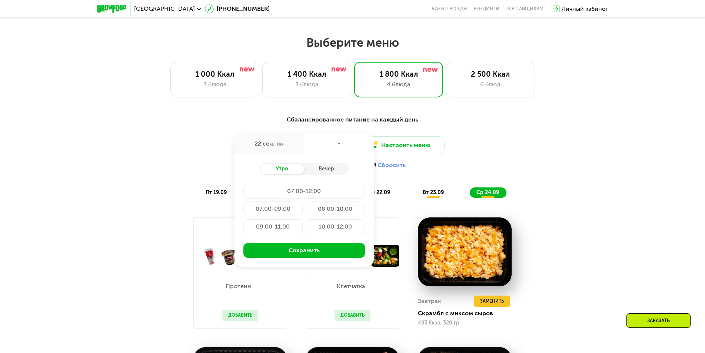
click at [300, 151] on div "22 сен, пн" at bounding box center [269, 143] width 70 height 21
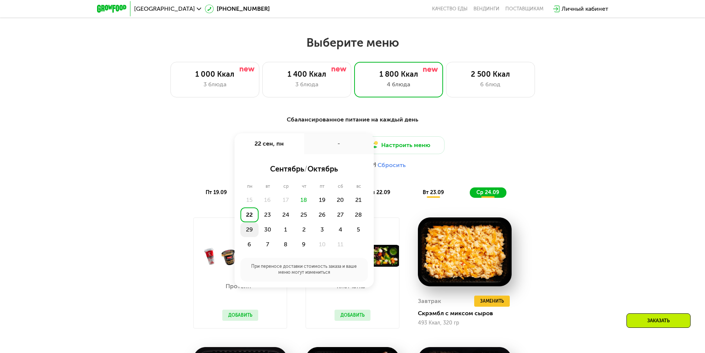
click at [249, 234] on div "29" at bounding box center [249, 229] width 18 height 15
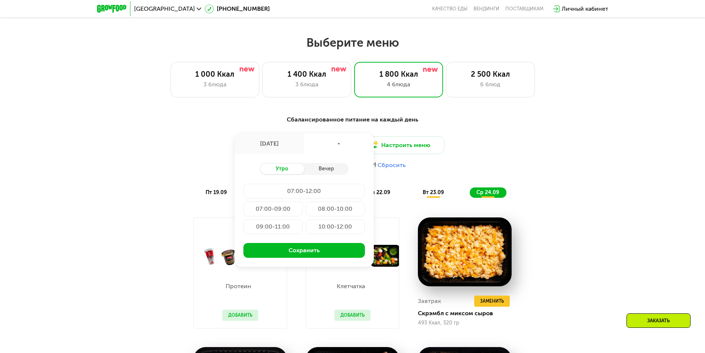
click at [335, 213] on div "08:00-10:00" at bounding box center [335, 209] width 59 height 15
click at [294, 208] on div "07:00-09:00" at bounding box center [272, 209] width 59 height 15
click at [325, 172] on div "Вечер" at bounding box center [326, 169] width 44 height 10
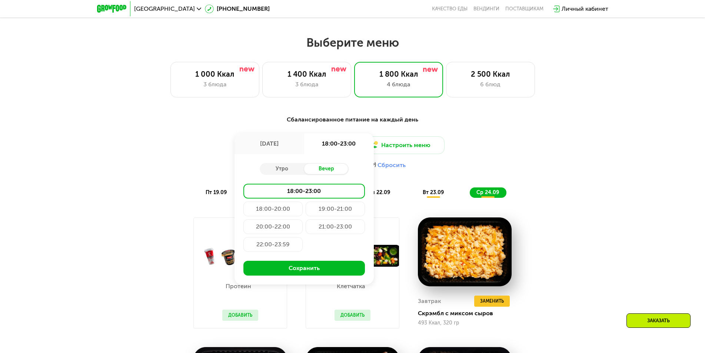
click at [265, 231] on div "20:00-22:00" at bounding box center [272, 226] width 59 height 15
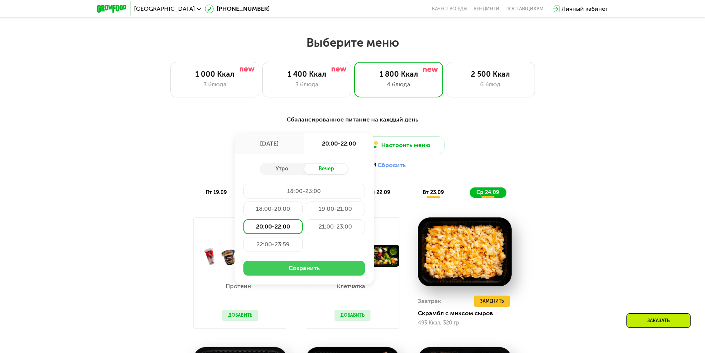
click at [294, 269] on button "Сохранить" at bounding box center [304, 268] width 122 height 15
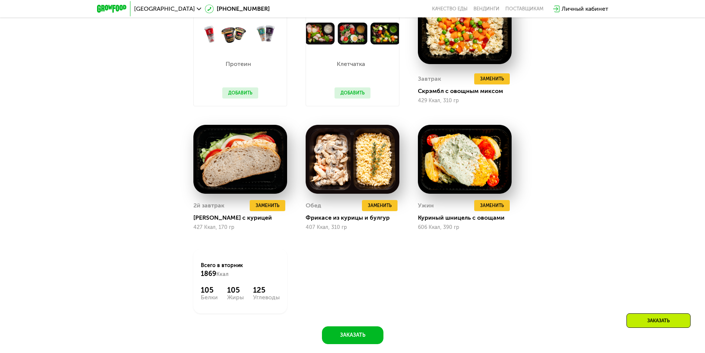
scroll to position [778, 0]
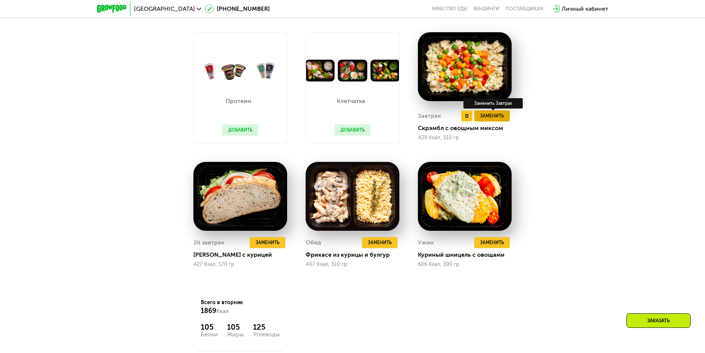
click at [486, 118] on span "Заменить" at bounding box center [492, 115] width 24 height 7
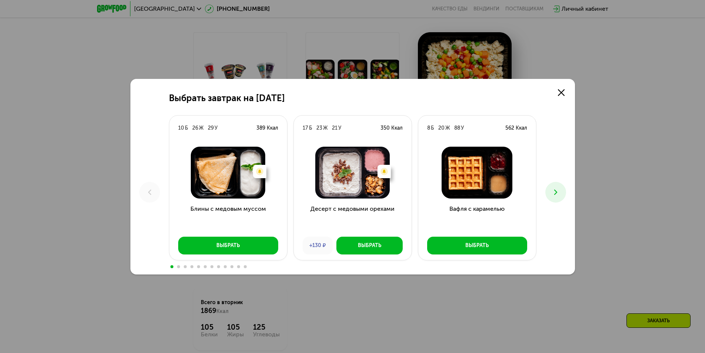
click at [558, 189] on icon at bounding box center [555, 192] width 9 height 9
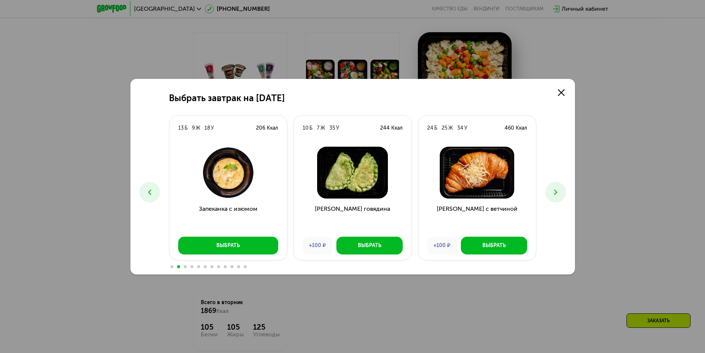
click at [558, 189] on icon at bounding box center [555, 192] width 9 height 9
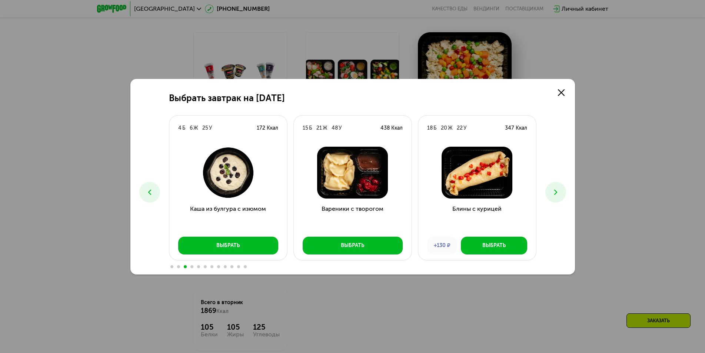
click at [557, 188] on icon at bounding box center [555, 192] width 9 height 9
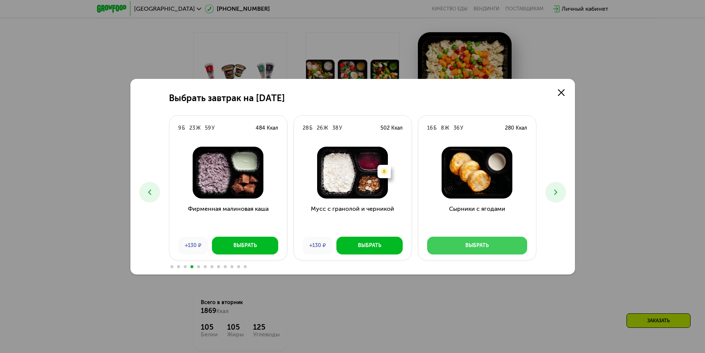
click at [513, 243] on button "Выбрать" at bounding box center [477, 246] width 100 height 18
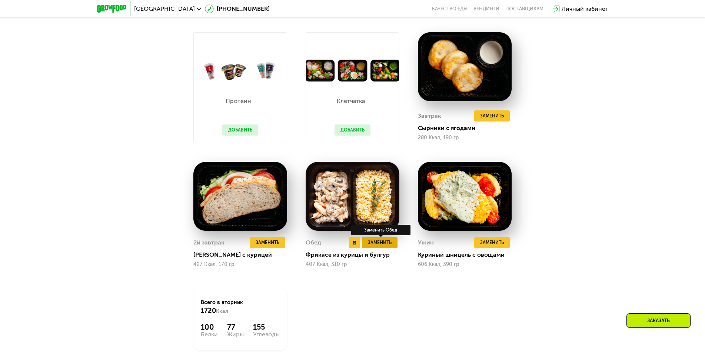
click at [378, 246] on span "Заменить" at bounding box center [380, 242] width 24 height 7
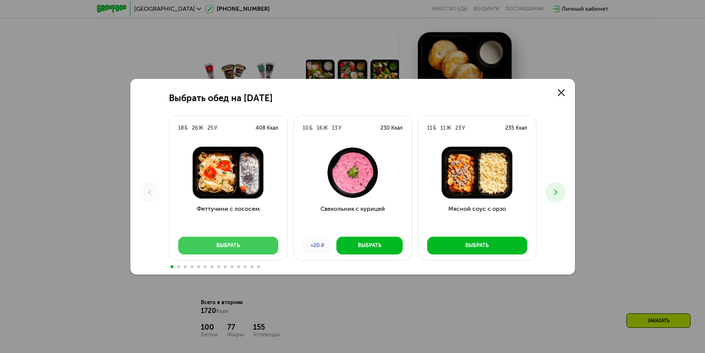
click at [246, 248] on button "Выбрать" at bounding box center [228, 246] width 100 height 18
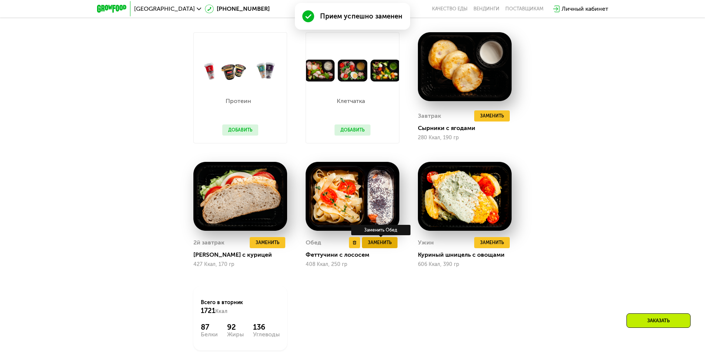
click at [382, 246] on span "Заменить" at bounding box center [380, 242] width 24 height 7
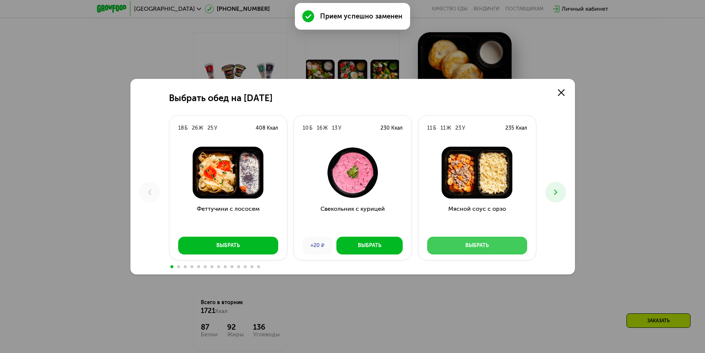
click at [485, 241] on button "Выбрать" at bounding box center [477, 246] width 100 height 18
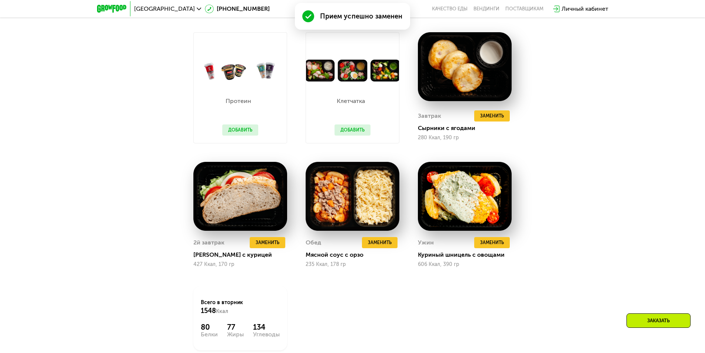
click at [543, 214] on div "Сбалансированное питание на каждый день Доставка: 29 сен, пн Настроить меню Нас…" at bounding box center [352, 154] width 456 height 456
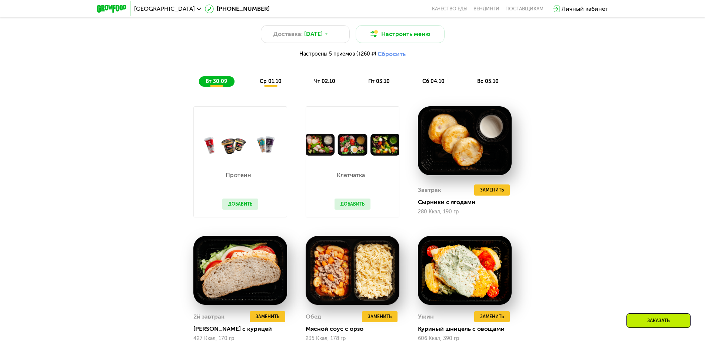
scroll to position [741, 0]
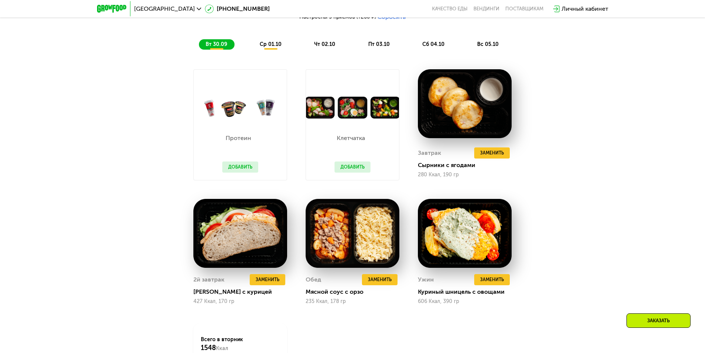
click at [267, 43] on div "ср 01.10" at bounding box center [271, 44] width 36 height 10
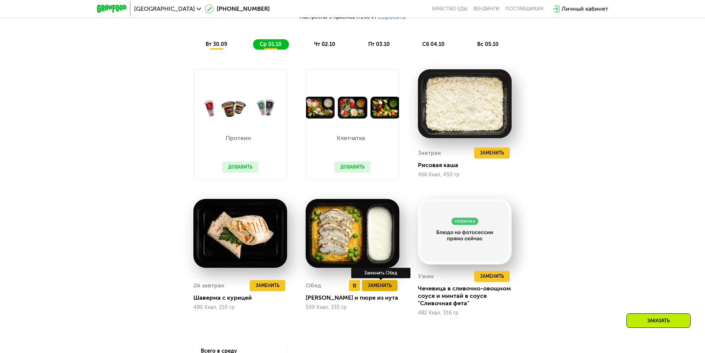
click at [390, 289] on span "Заменить" at bounding box center [380, 285] width 24 height 7
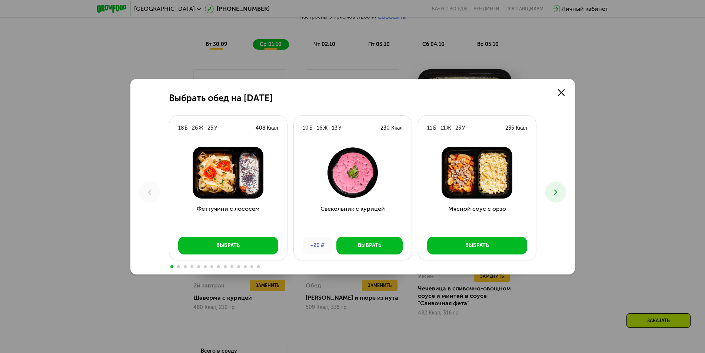
click at [554, 189] on icon at bounding box center [555, 192] width 9 height 9
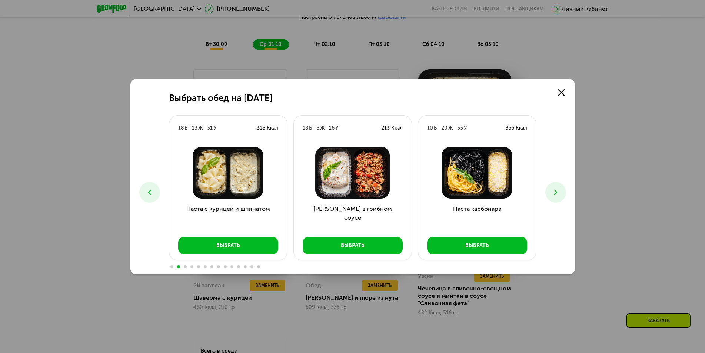
click at [557, 193] on icon at bounding box center [555, 192] width 9 height 9
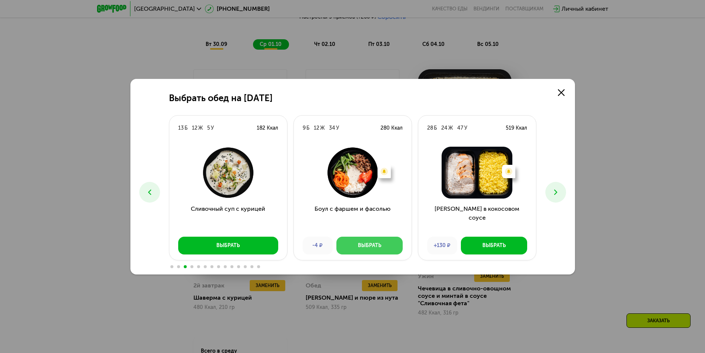
click at [386, 245] on button "Выбрать" at bounding box center [369, 246] width 66 height 18
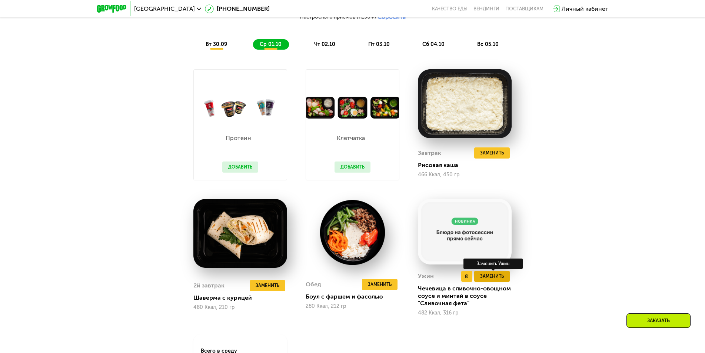
click at [495, 280] on span "Заменить" at bounding box center [492, 276] width 24 height 7
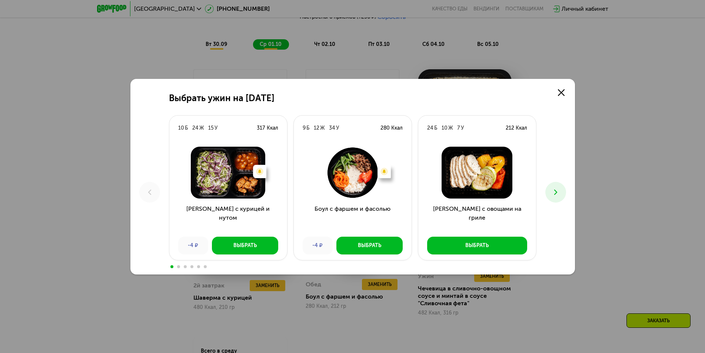
click at [555, 197] on button at bounding box center [555, 192] width 21 height 21
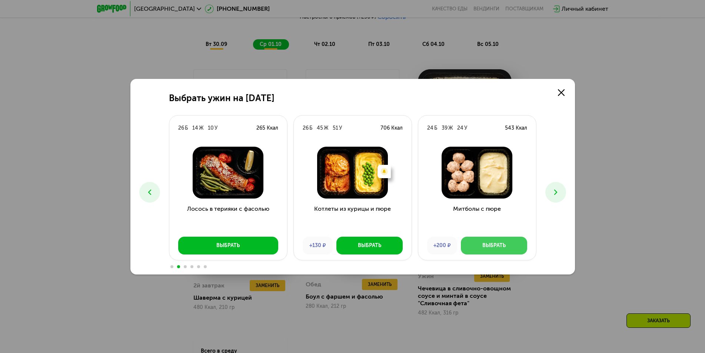
drag, startPoint x: 512, startPoint y: 242, endPoint x: 214, endPoint y: 257, distance: 298.2
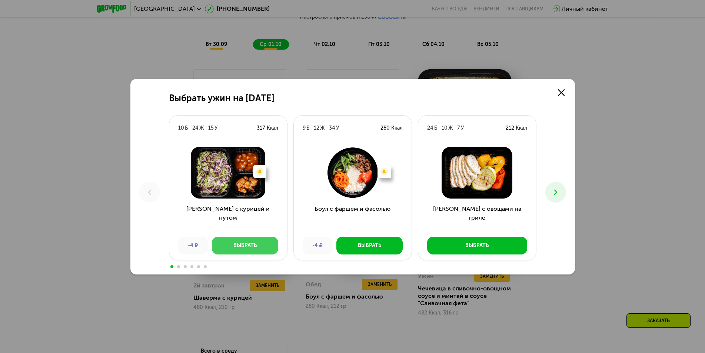
click at [240, 247] on button "Выбрать" at bounding box center [245, 246] width 66 height 18
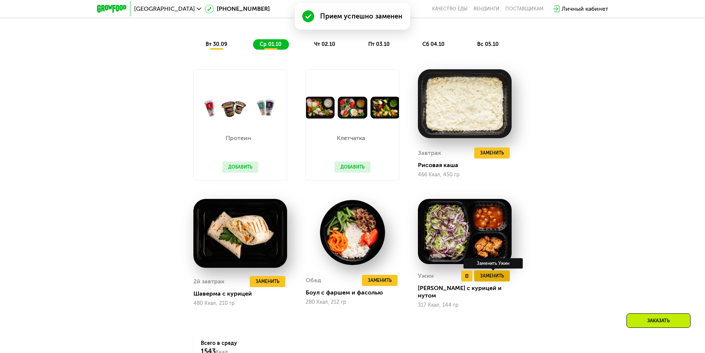
click at [494, 280] on span "Заменить" at bounding box center [492, 275] width 24 height 7
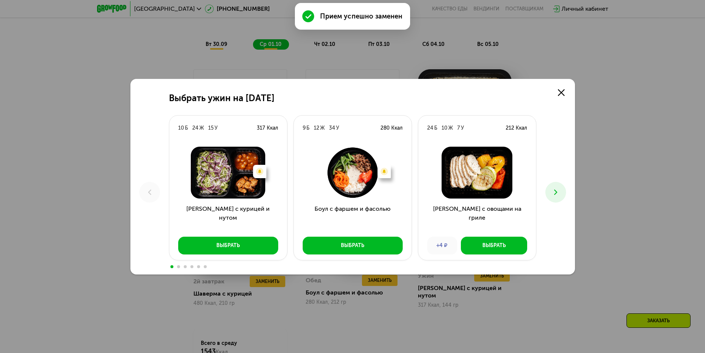
click at [550, 191] on button at bounding box center [555, 192] width 21 height 21
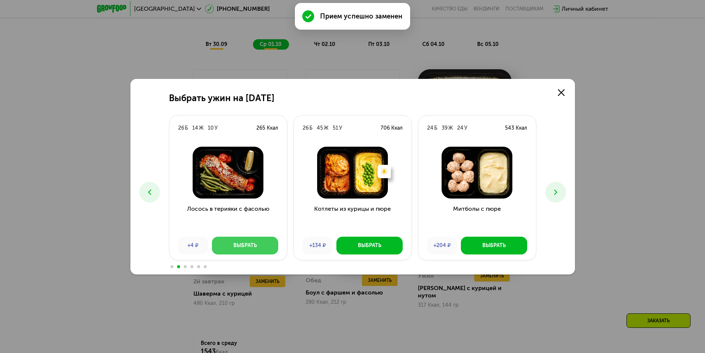
click at [243, 245] on div "Выбрать" at bounding box center [244, 245] width 23 height 7
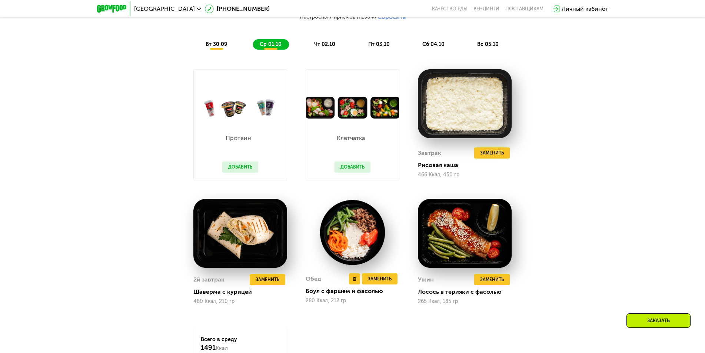
scroll to position [630, 0]
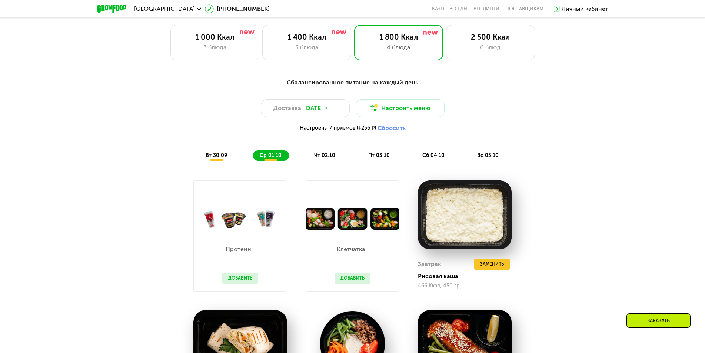
click at [216, 156] on span "вт 30.09" at bounding box center [216, 155] width 21 height 6
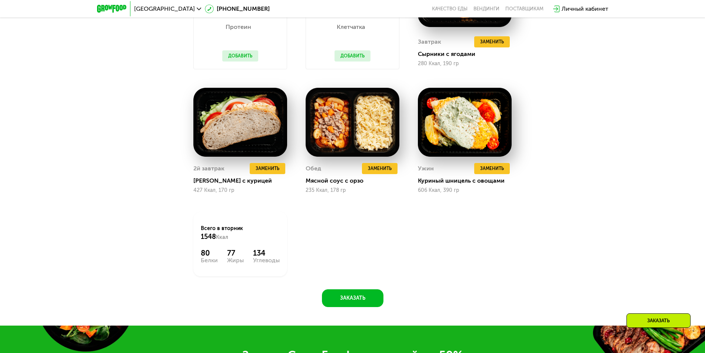
scroll to position [667, 0]
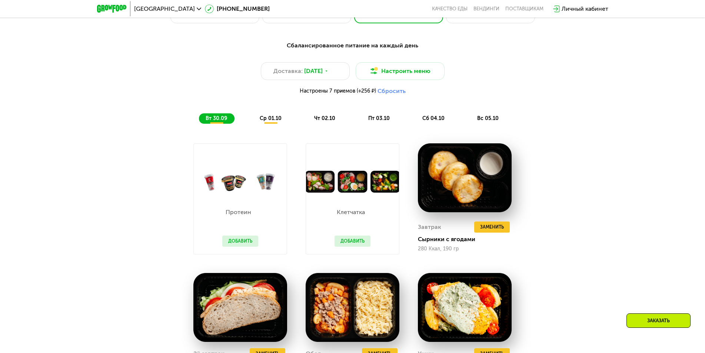
click at [277, 122] on span "ср 01.10" at bounding box center [271, 118] width 22 height 6
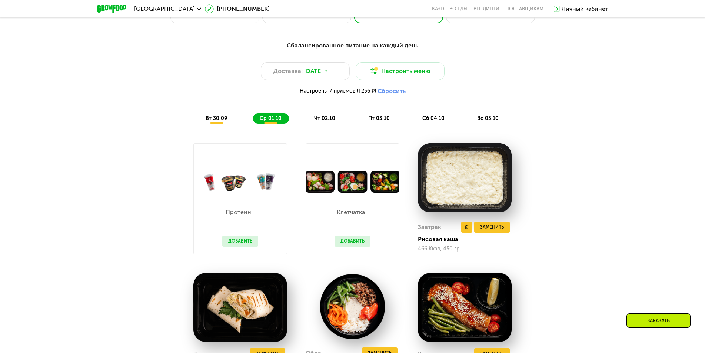
scroll to position [593, 0]
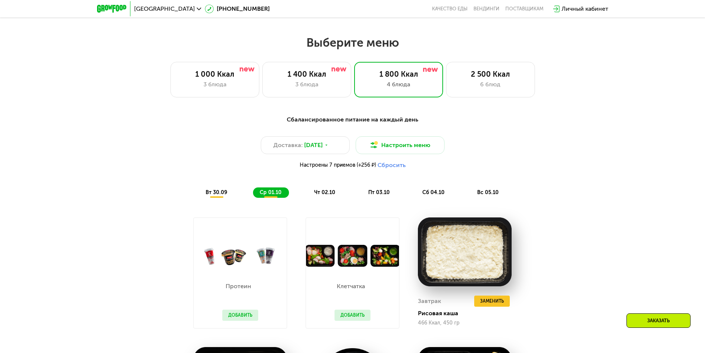
click at [324, 196] on span "чт 02.10" at bounding box center [324, 192] width 21 height 6
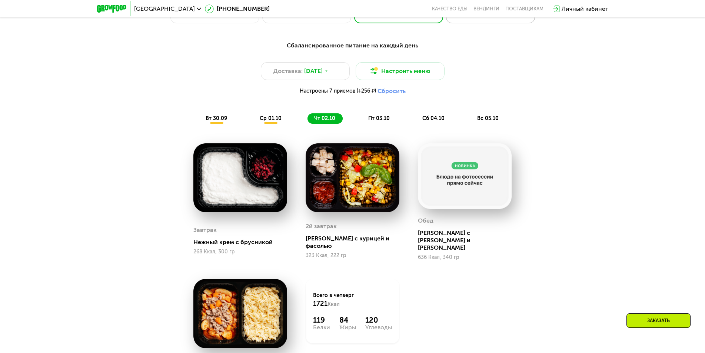
scroll to position [556, 0]
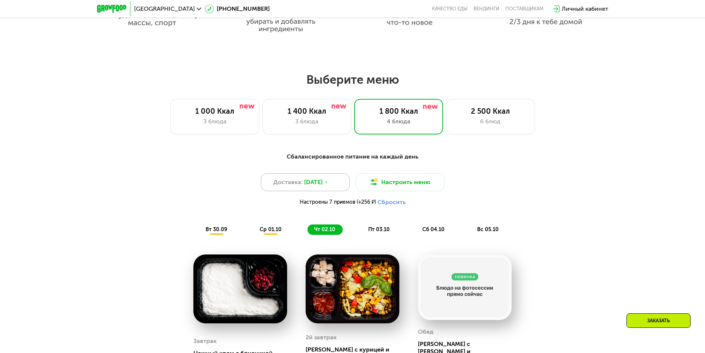
click at [311, 185] on span "29 сен, пн" at bounding box center [313, 182] width 19 height 9
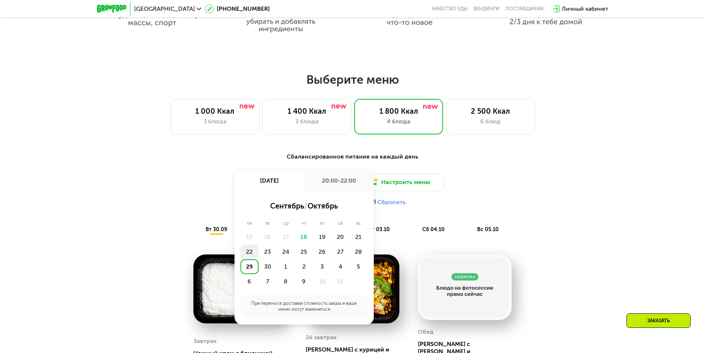
click at [251, 254] on div "22" at bounding box center [249, 251] width 18 height 15
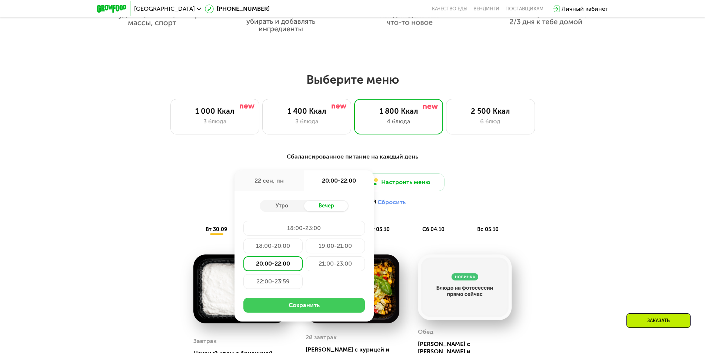
click at [308, 307] on button "Сохранить" at bounding box center [304, 305] width 122 height 15
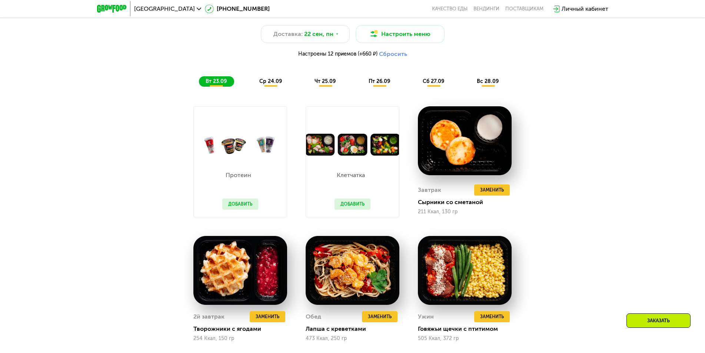
scroll to position [593, 0]
